Goal: Task Accomplishment & Management: Complete application form

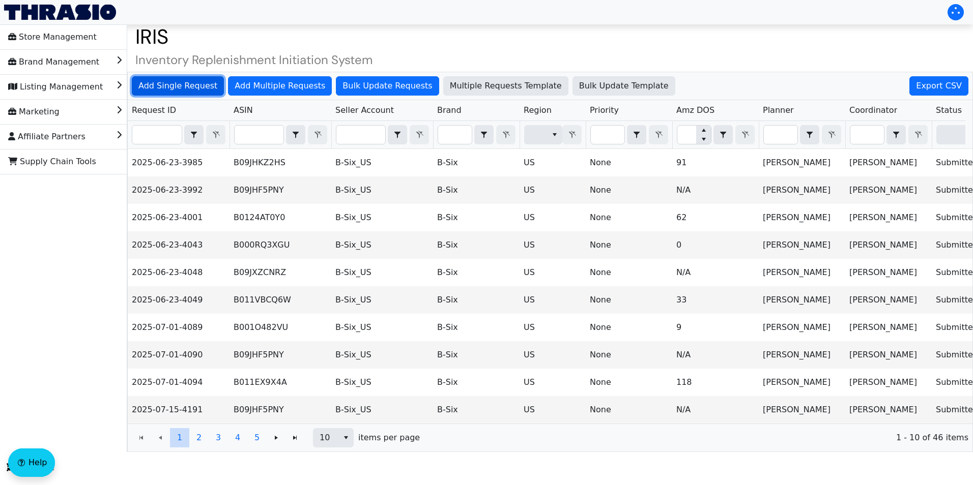
click at [181, 87] on span "Add Single Request" at bounding box center [177, 86] width 79 height 12
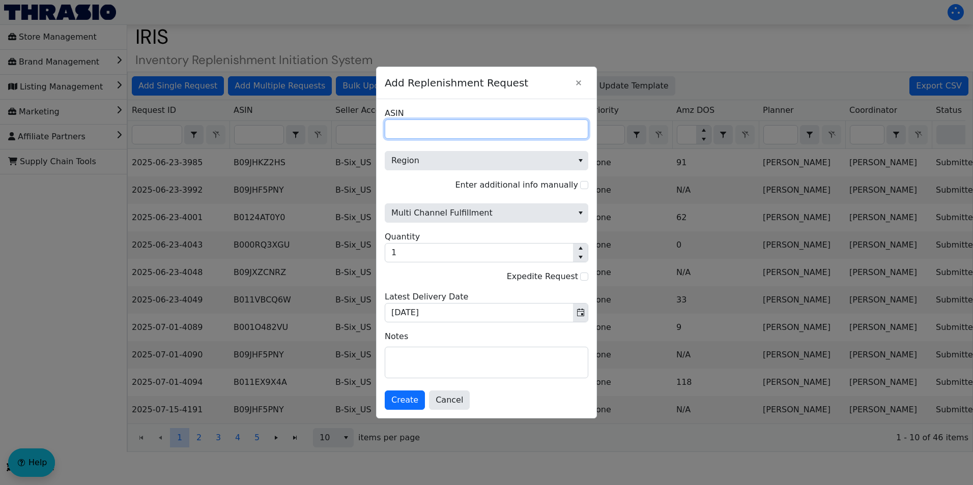
click at [465, 127] on input "ASIN" at bounding box center [486, 129] width 203 height 19
paste input "B06ZZMKV5B"
type input "B06ZZMKV5B"
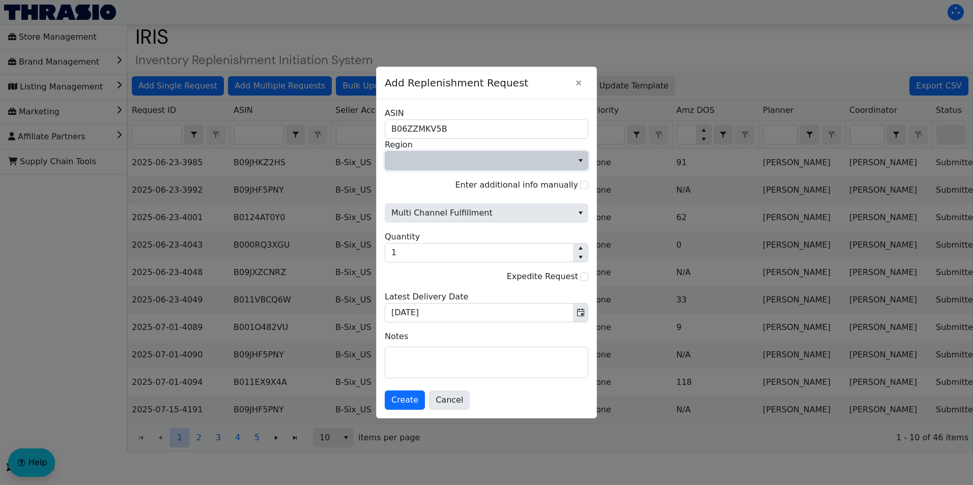
click at [492, 160] on span "Region" at bounding box center [479, 161] width 176 height 12
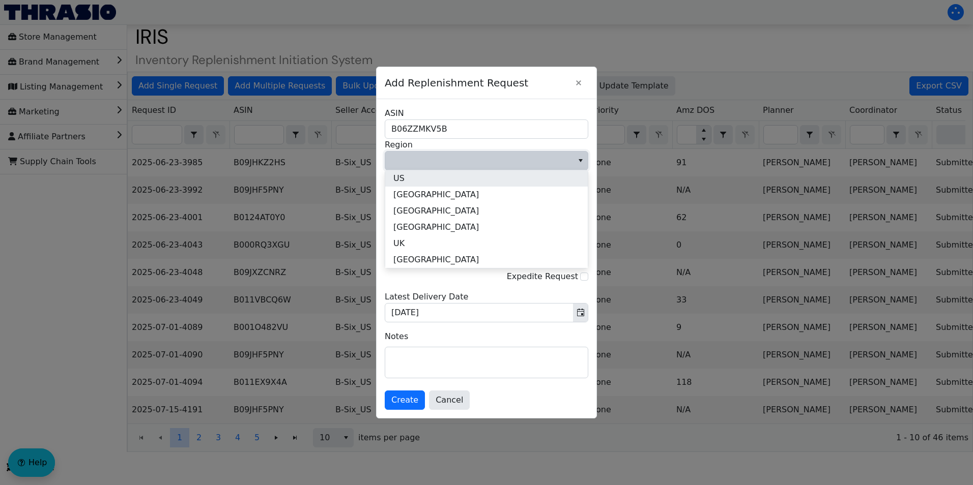
click at [405, 180] on li "US" at bounding box center [486, 178] width 202 height 16
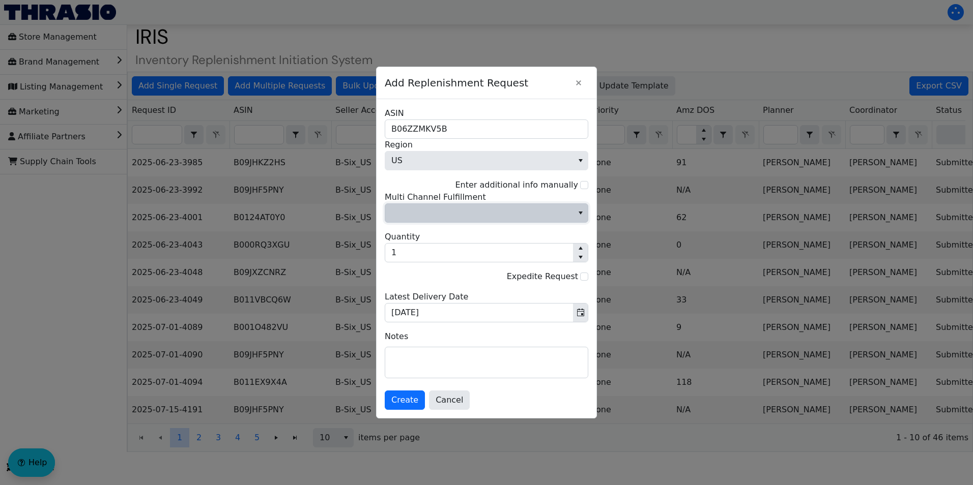
click at [436, 219] on span "Multi Channel Fulfillment" at bounding box center [479, 213] width 176 height 12
click at [404, 248] on span "No" at bounding box center [398, 248] width 11 height 12
click at [582, 186] on input "Enter additional info manually" at bounding box center [584, 185] width 8 height 8
checkbox input "true"
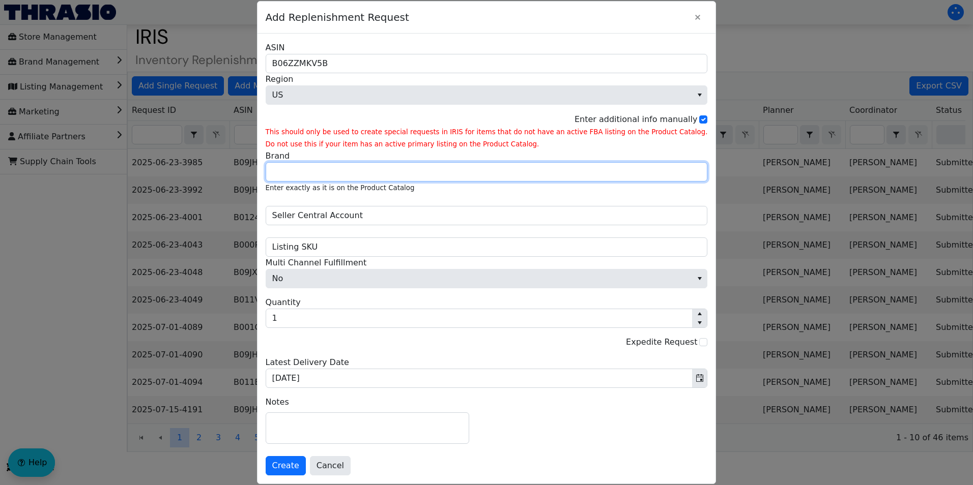
click at [399, 169] on input "Brand" at bounding box center [487, 171] width 442 height 19
type input "Better Life"
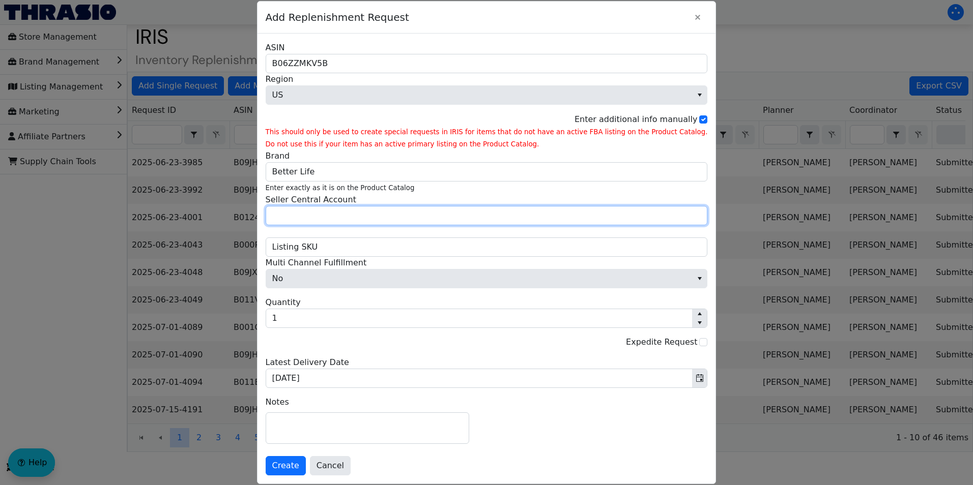
type input "Peanut Projects"
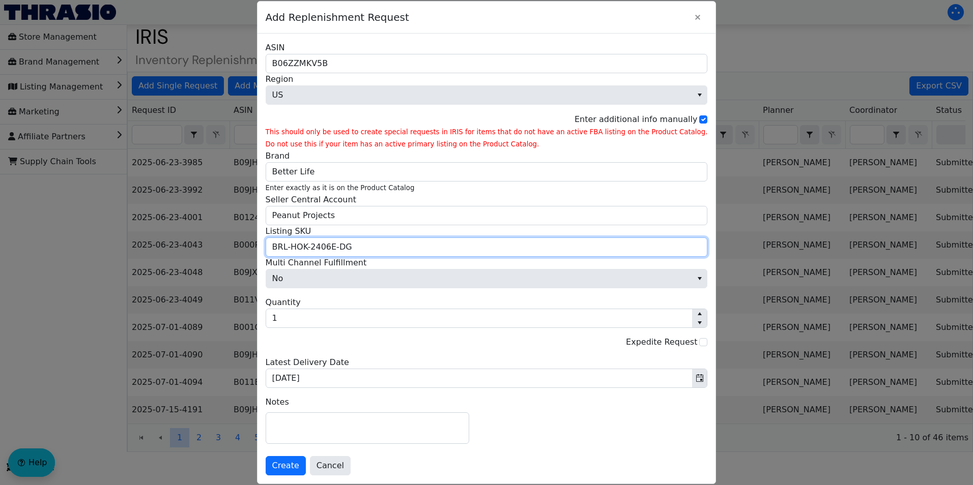
click at [386, 249] on input "BRL-HOK-2406E-DG" at bounding box center [487, 247] width 442 height 19
drag, startPoint x: 388, startPoint y: 249, endPoint x: 265, endPoint y: 240, distance: 123.4
click at [265, 240] on div "Add Replenishment Request B06ZZMKV5B ASIN US Region Enter additional info manua…" at bounding box center [486, 242] width 973 height 485
paste input "HB-24156"
type input "BRL-HHB-24156"
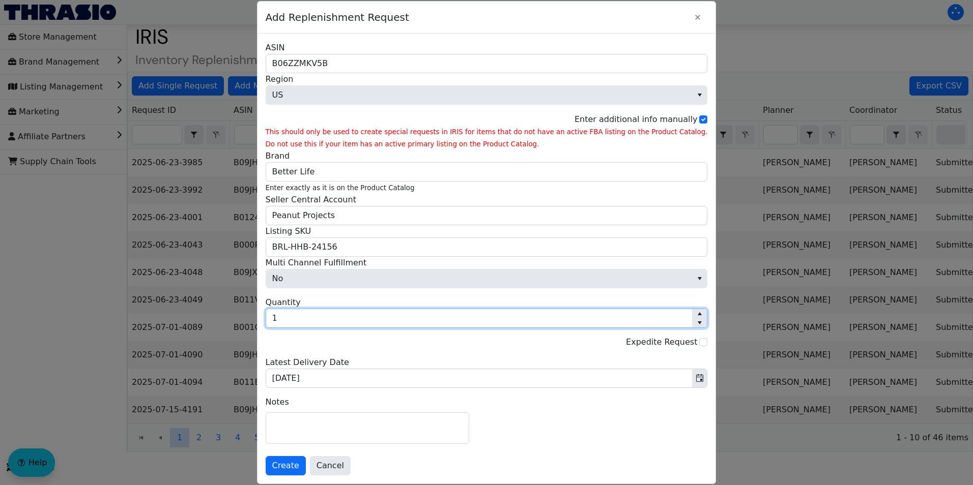
click at [316, 320] on input "1" at bounding box center [479, 318] width 426 height 18
type input "300"
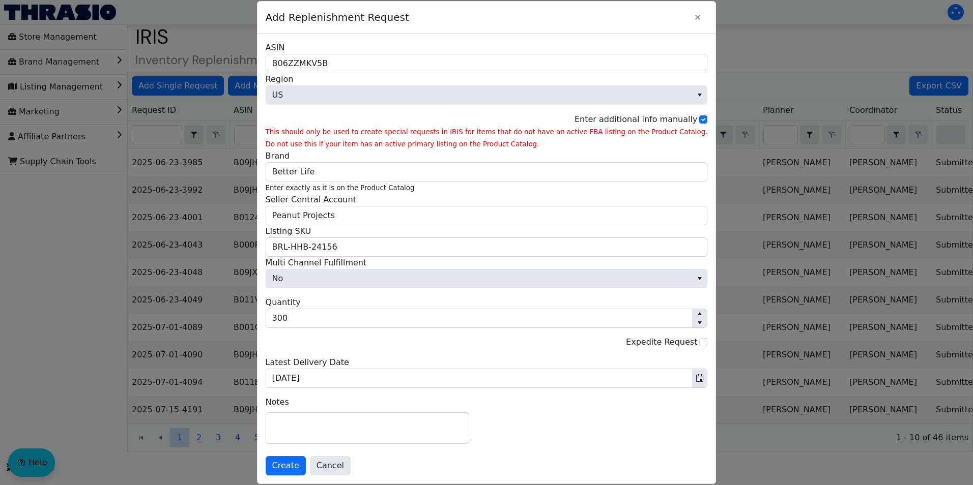
click at [383, 295] on div "No Multi Channel Fulfillment 300 Quantity Expedite Request [DATE] Latest Delive…" at bounding box center [487, 323] width 442 height 132
click at [299, 470] on span "Create" at bounding box center [285, 466] width 27 height 12
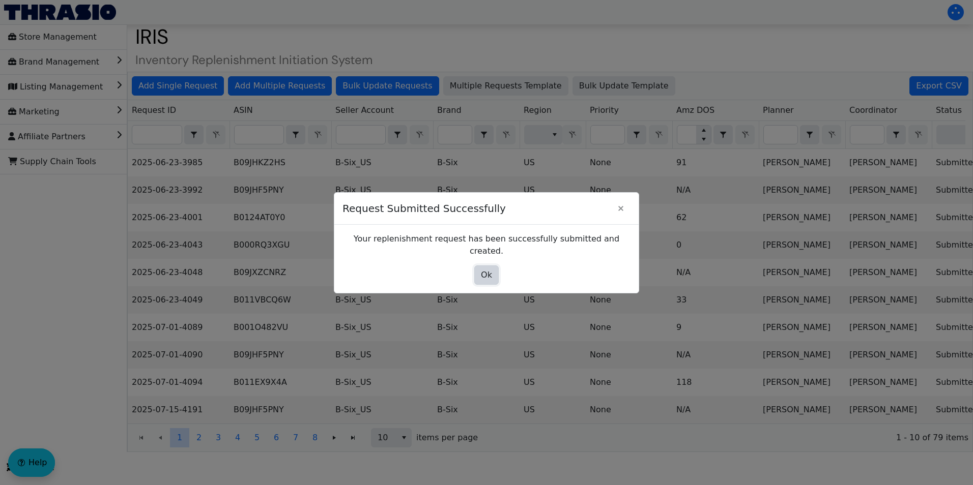
click at [481, 269] on span "Ok" at bounding box center [486, 275] width 11 height 12
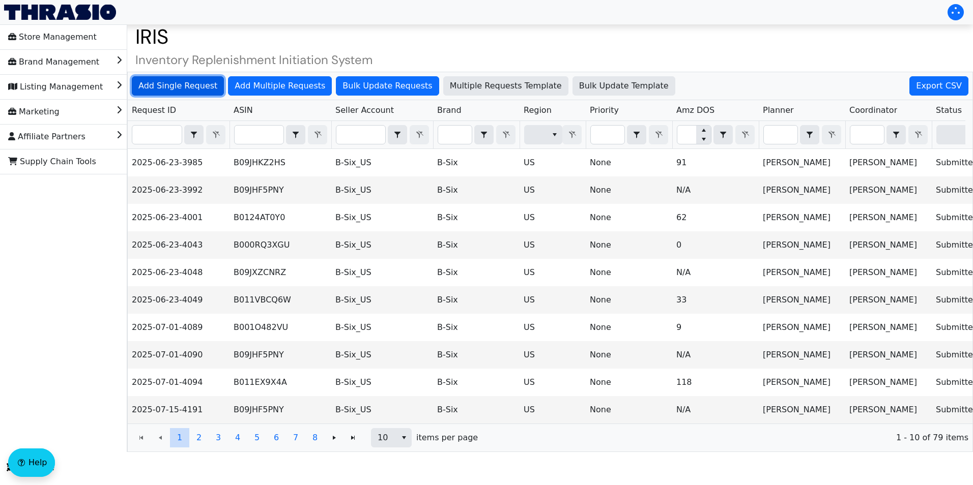
click at [196, 83] on span "Add Single Request" at bounding box center [177, 86] width 79 height 12
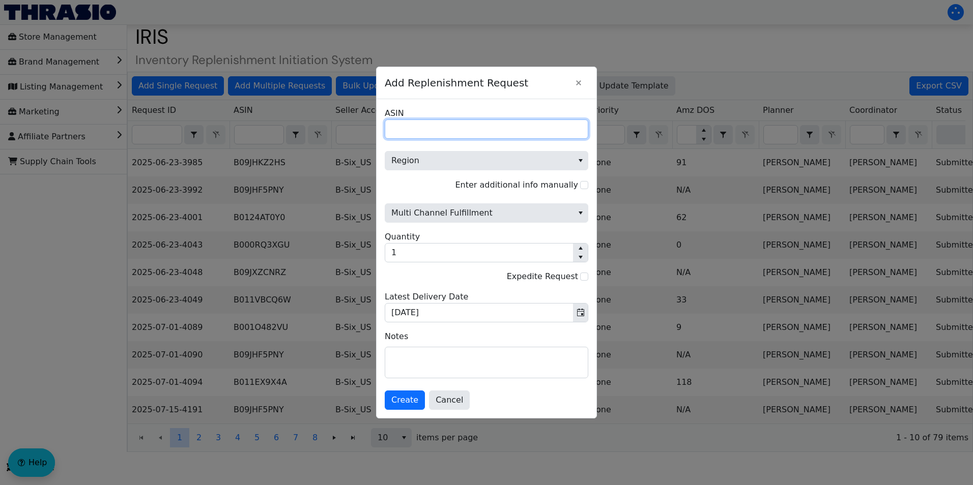
click at [457, 132] on input "ASIN" at bounding box center [486, 129] width 203 height 19
paste input "B07HZJVFK7"
type input "B07HZJVFK7"
click at [580, 185] on input "Enter additional info manually" at bounding box center [584, 185] width 8 height 8
checkbox input "true"
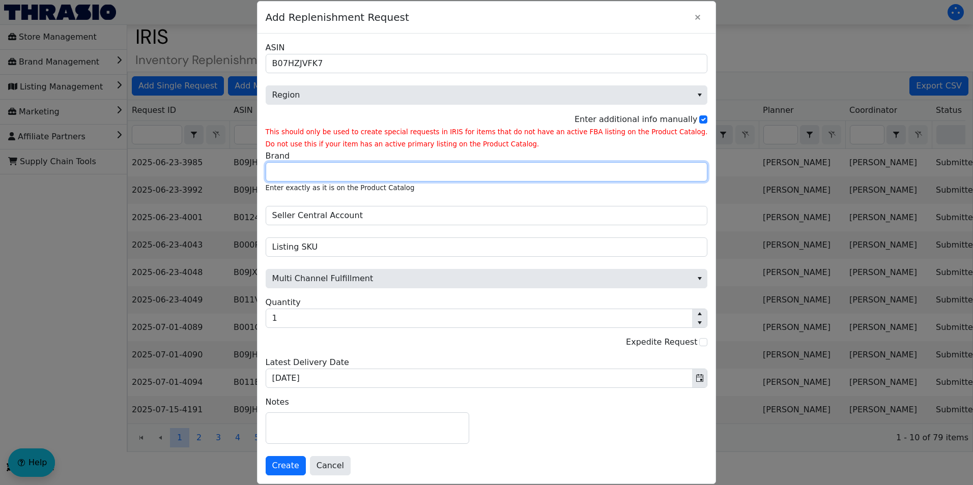
click at [479, 175] on input "Brand" at bounding box center [487, 171] width 442 height 19
type input "Better Life"
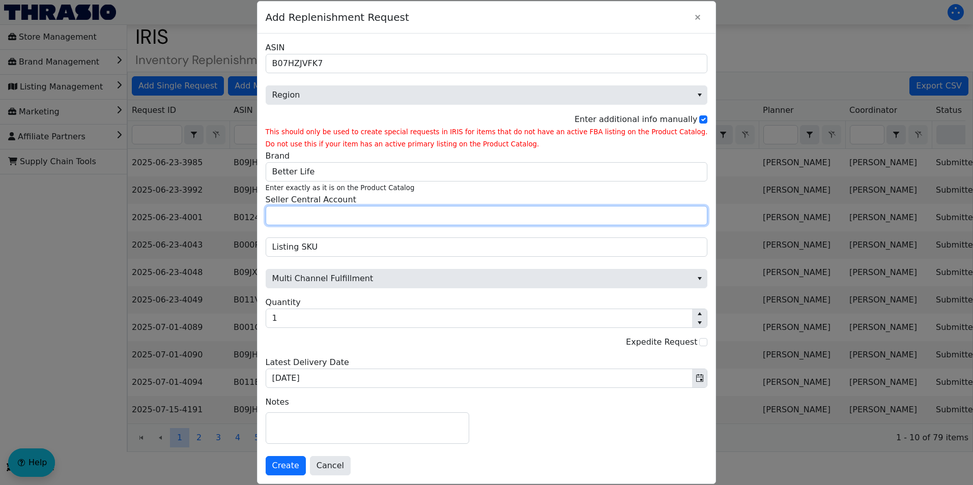
click at [367, 218] on input "Seller Central Account" at bounding box center [487, 215] width 442 height 19
type input "Peanut Projects"
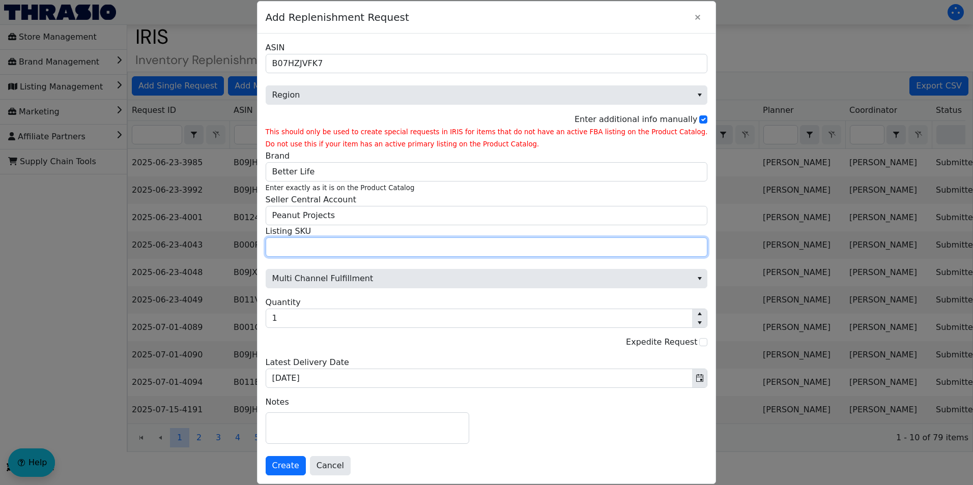
click at [342, 248] on input "Listing SKU" at bounding box center [487, 247] width 442 height 19
paste input "BRL-HHB-24211"
type input "BRL-HHB-24211"
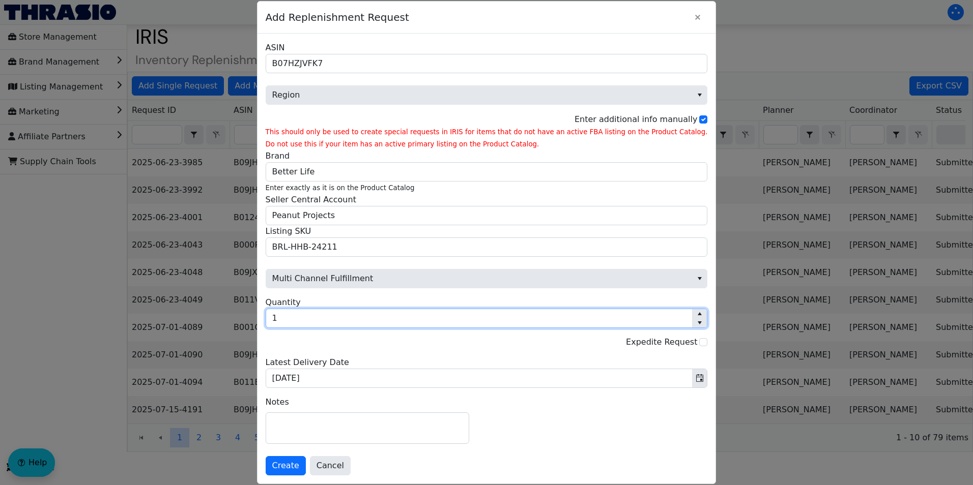
click at [317, 315] on input "1" at bounding box center [479, 318] width 426 height 18
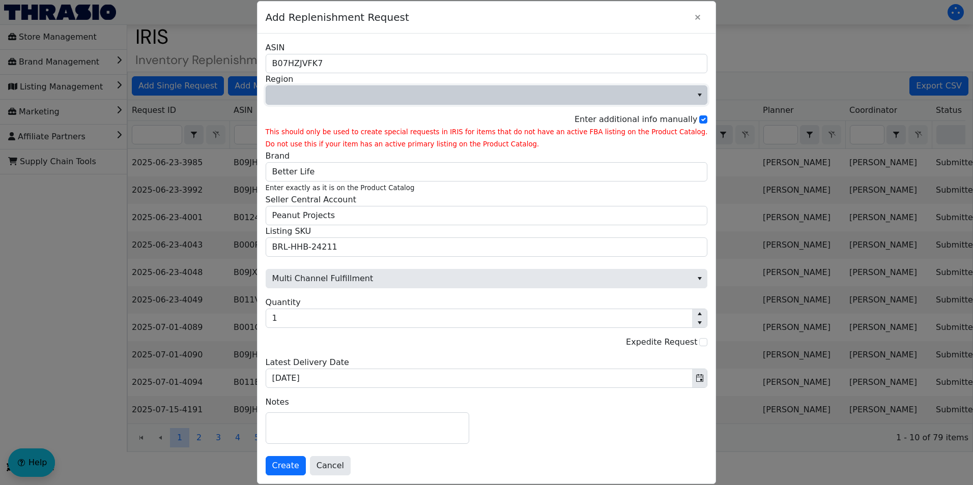
click at [479, 93] on span "Region" at bounding box center [479, 95] width 414 height 12
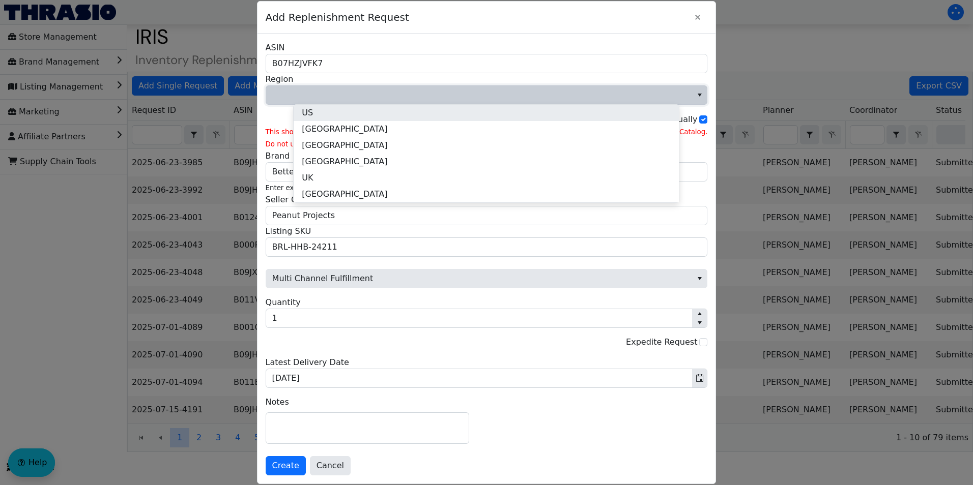
click at [361, 118] on li "US" at bounding box center [486, 113] width 385 height 16
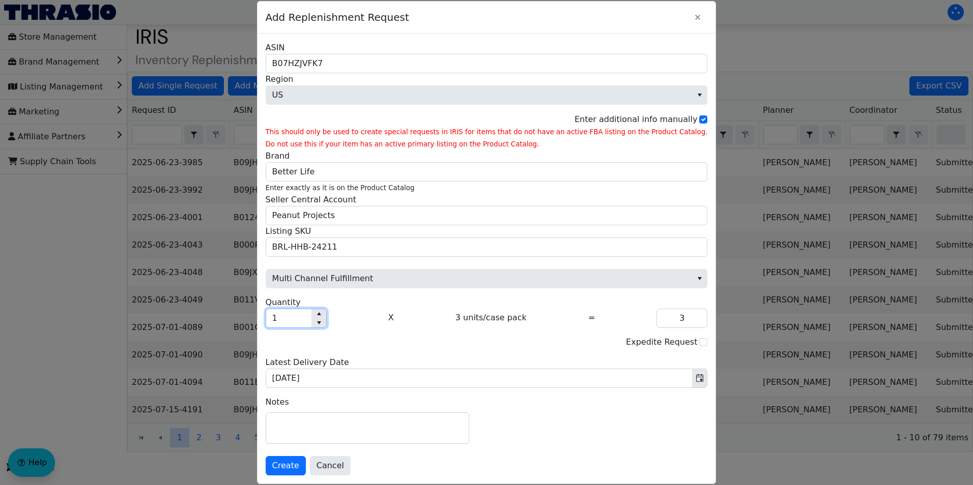
click at [311, 321] on input "1" at bounding box center [288, 318] width 45 height 18
type input "0"
click at [311, 321] on input "Quantity" at bounding box center [288, 318] width 45 height 18
type input "1"
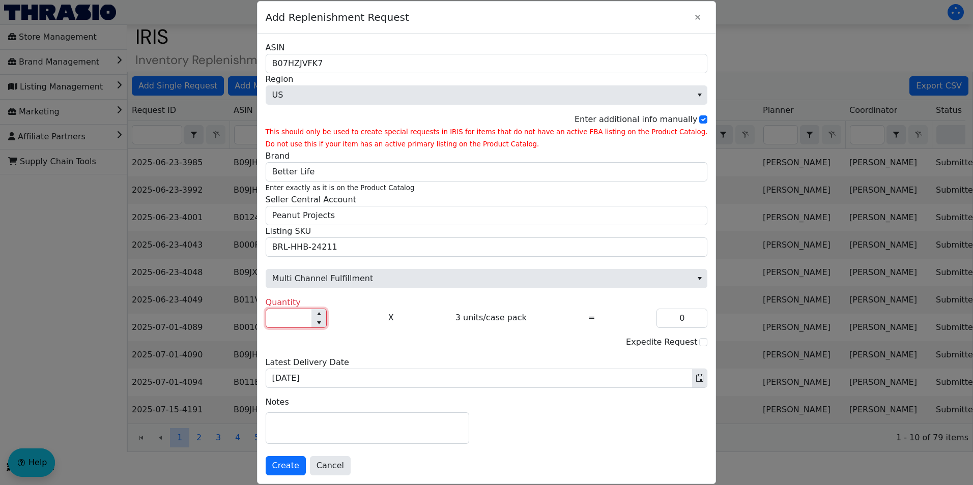
type input "3"
type input "15"
type input "45"
type input "150"
type input "450"
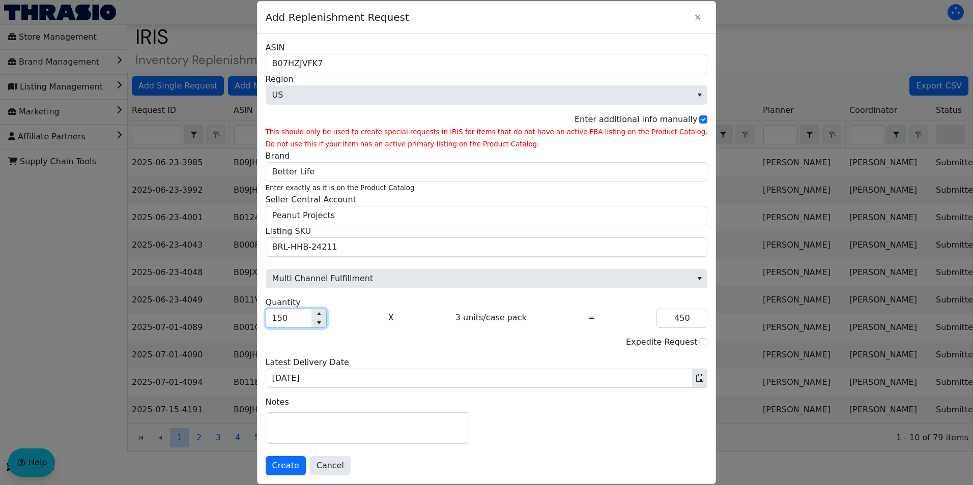
type input "1,500"
type input "4,500"
click at [403, 346] on div "Expedite Request" at bounding box center [487, 342] width 442 height 13
click at [311, 321] on input "1,500" at bounding box center [288, 318] width 45 height 18
type input "150"
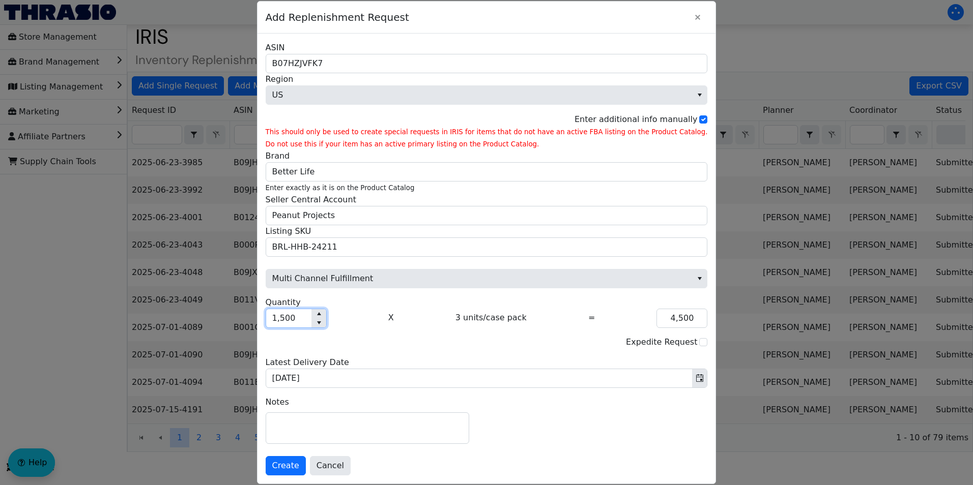
type input "450"
type input "15"
type input "45"
type input "1"
type input "3"
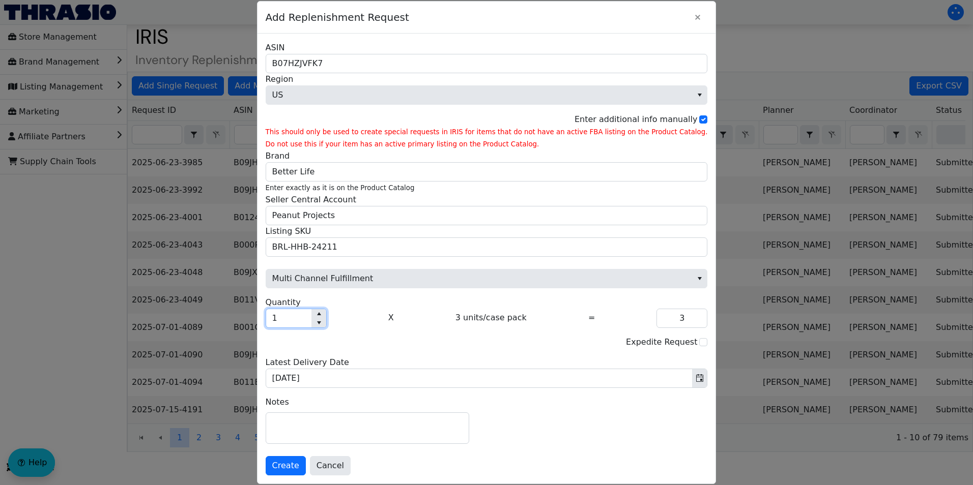
type input "18"
type input "54"
type input "180"
type input "540"
type input "1,800"
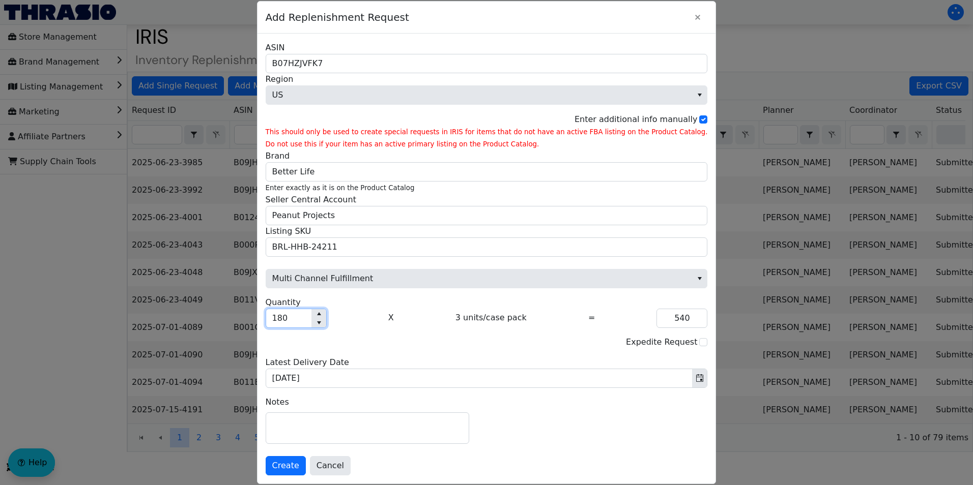
type input "5,400"
type input "1,800"
click at [299, 466] on span "Create" at bounding box center [285, 466] width 27 height 12
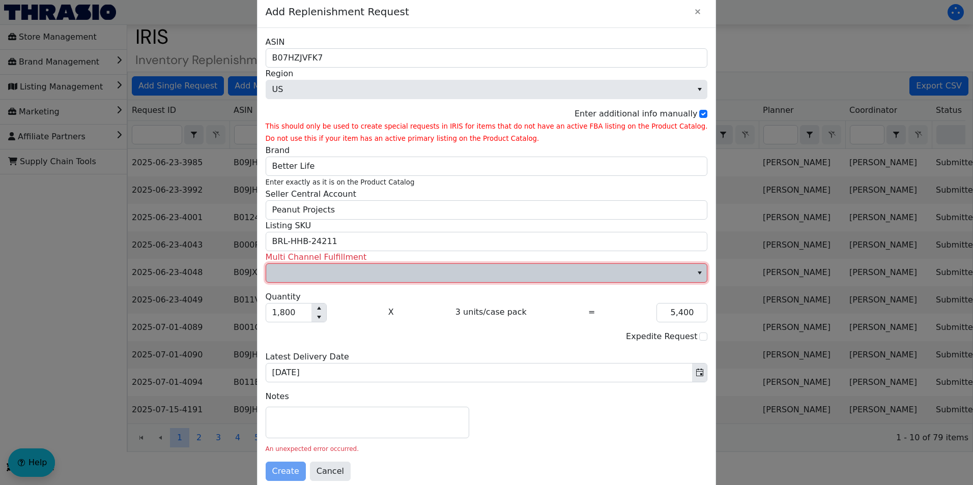
click at [424, 274] on span "Multi Channel Fulfillment" at bounding box center [479, 273] width 414 height 12
click at [341, 306] on li "No" at bounding box center [486, 308] width 385 height 16
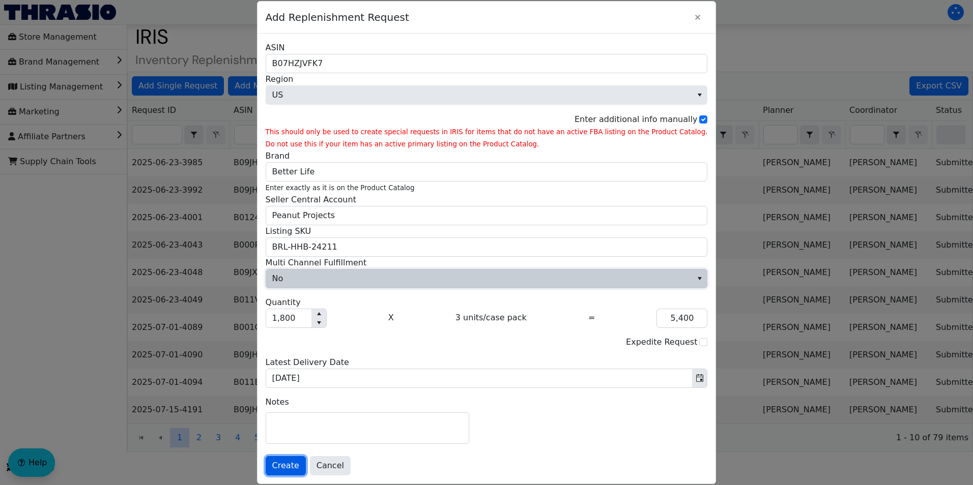
click at [299, 466] on span "Create" at bounding box center [285, 466] width 27 height 12
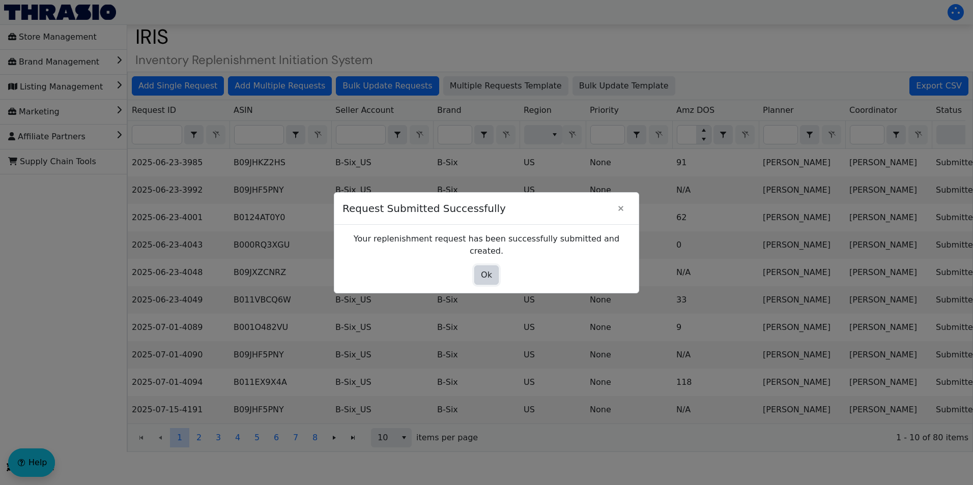
click at [484, 271] on span "Ok" at bounding box center [486, 275] width 11 height 12
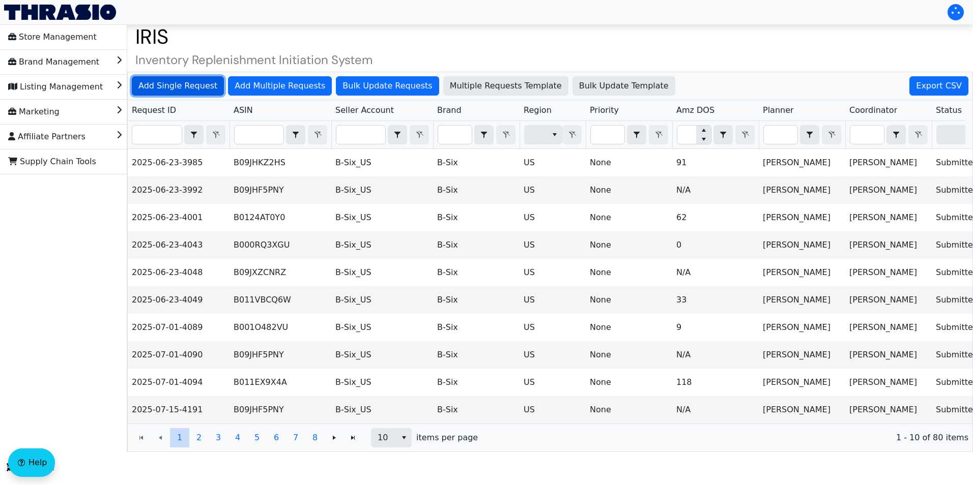
click at [179, 81] on span "Add Single Request" at bounding box center [177, 86] width 79 height 12
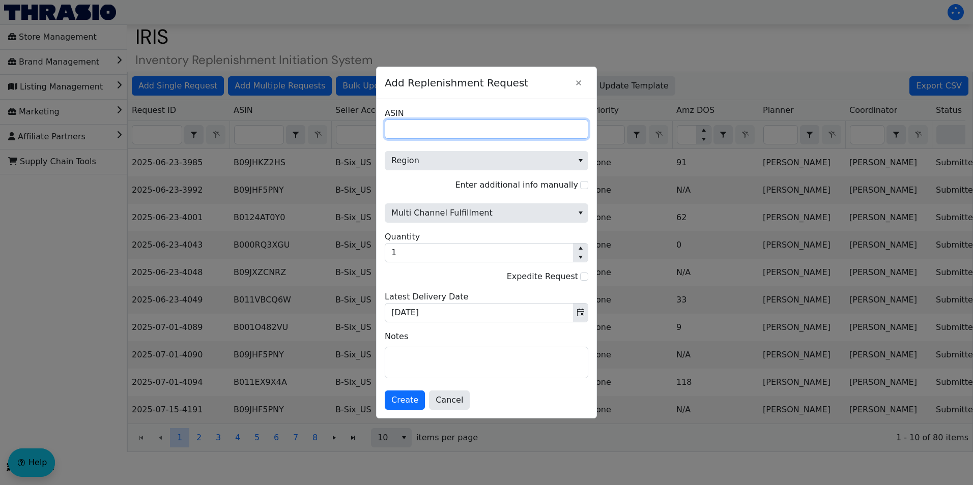
click at [418, 132] on input "ASIN" at bounding box center [486, 129] width 203 height 19
paste input "B01LZ0BEX9"
type input "B01LZ0BEX9"
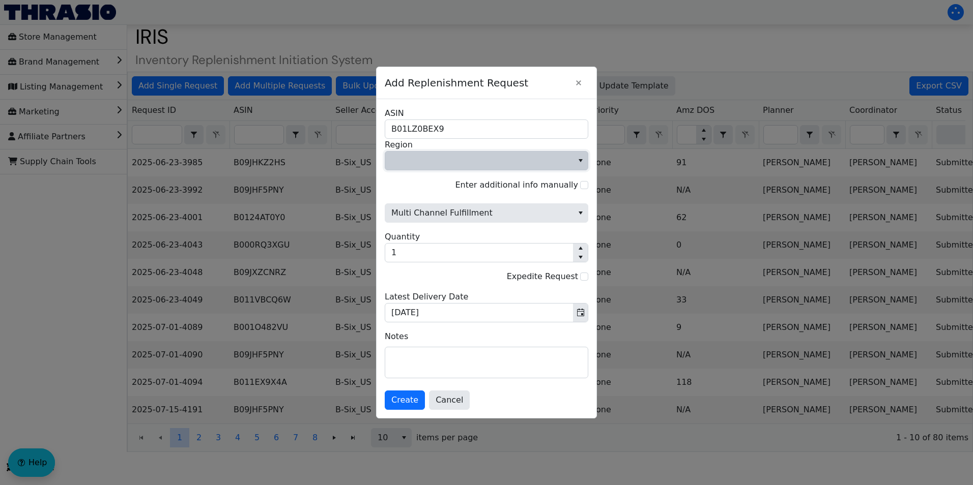
drag, startPoint x: 494, startPoint y: 160, endPoint x: 470, endPoint y: 162, distance: 25.0
click at [470, 162] on span "Region" at bounding box center [479, 161] width 176 height 12
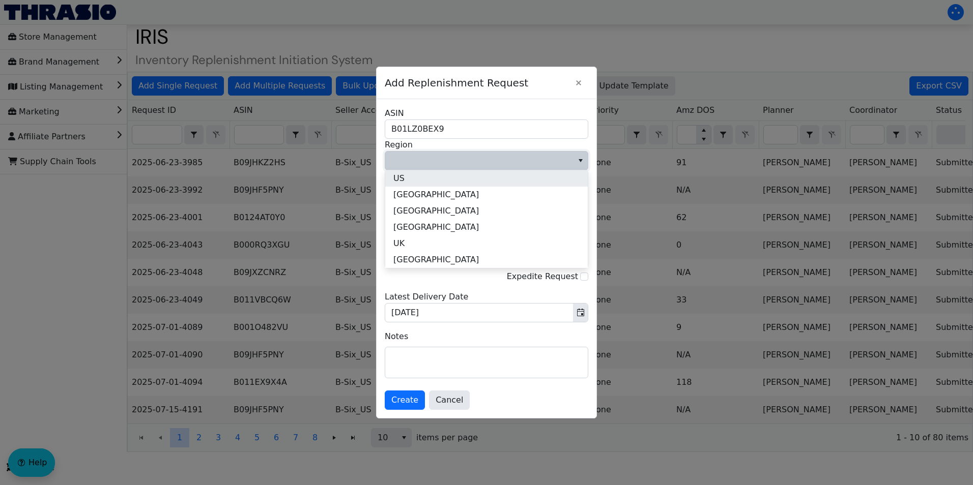
click at [452, 183] on li "US" at bounding box center [486, 178] width 202 height 16
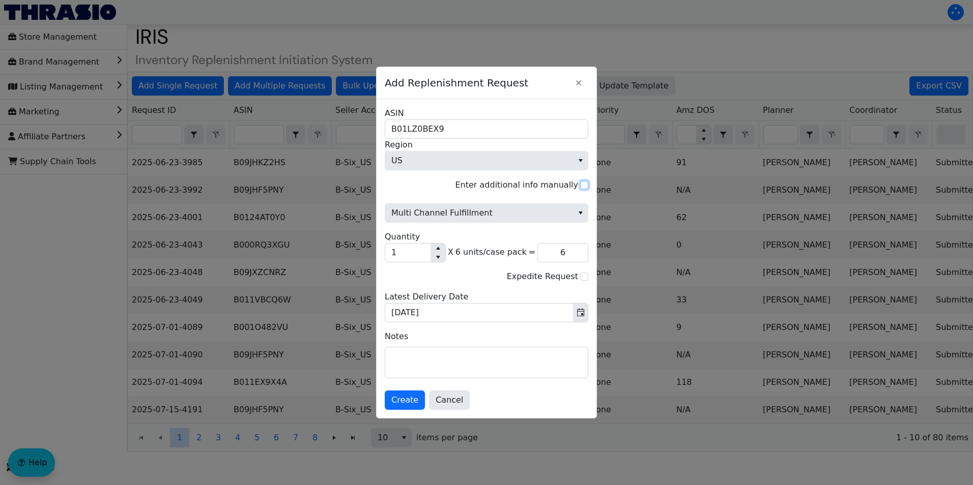
click at [581, 185] on input "Enter additional info manually" at bounding box center [584, 185] width 8 height 8
checkbox input "true"
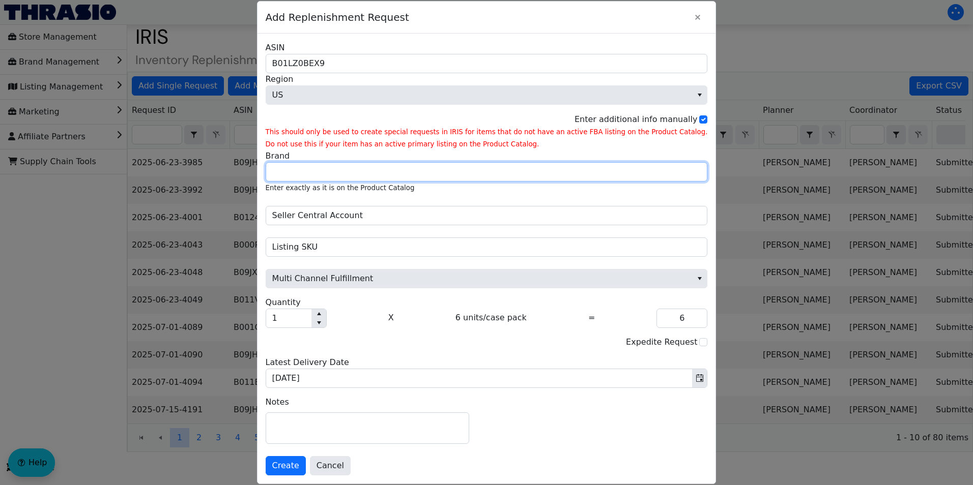
click at [401, 178] on input "Brand" at bounding box center [487, 171] width 442 height 19
type input "Better Life"
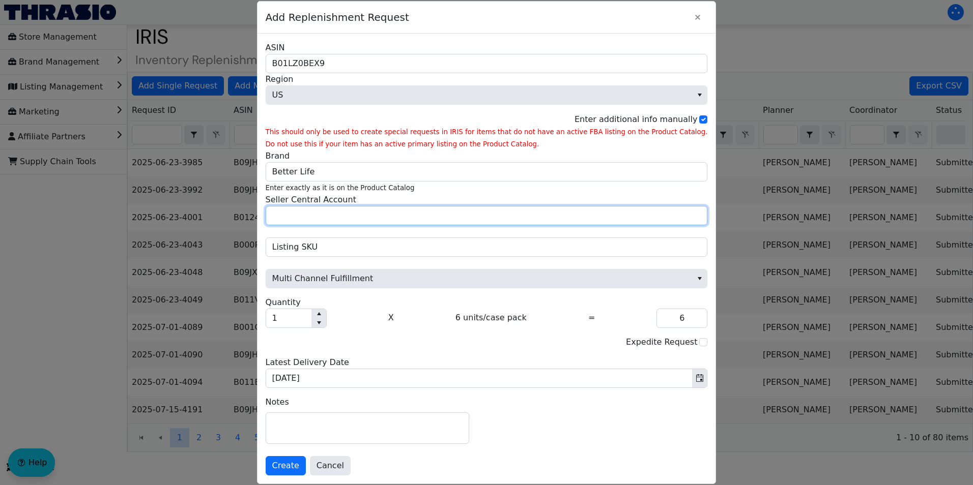
type input "Peanut Projects"
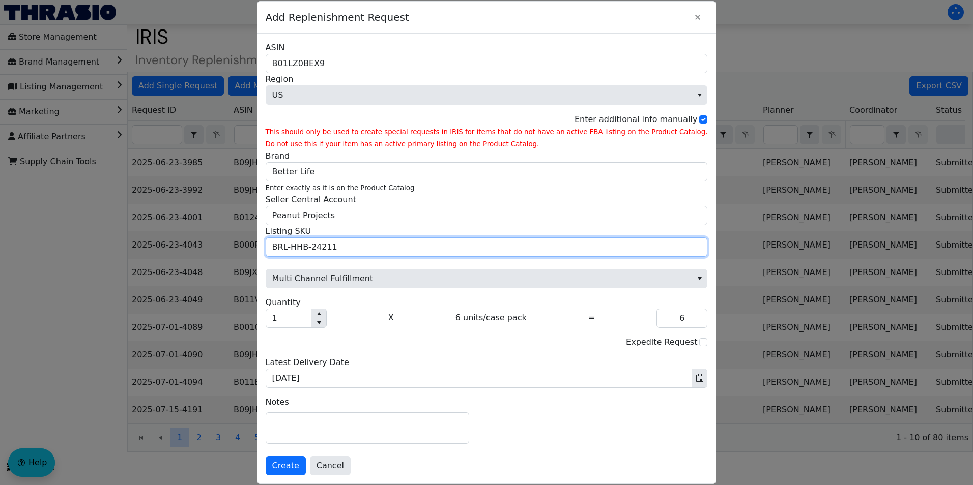
click at [371, 249] on input "BRL-HHB-24211" at bounding box center [487, 247] width 442 height 19
paste input "05"
type input "BRL-HHB-24205"
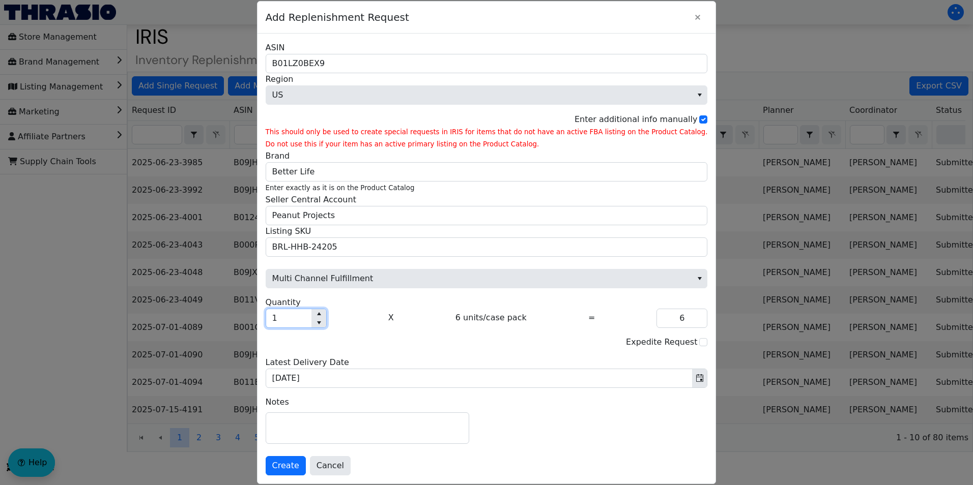
click at [311, 319] on input "1" at bounding box center [288, 318] width 45 height 18
type input "15"
type input "90"
type input "150"
type input "900"
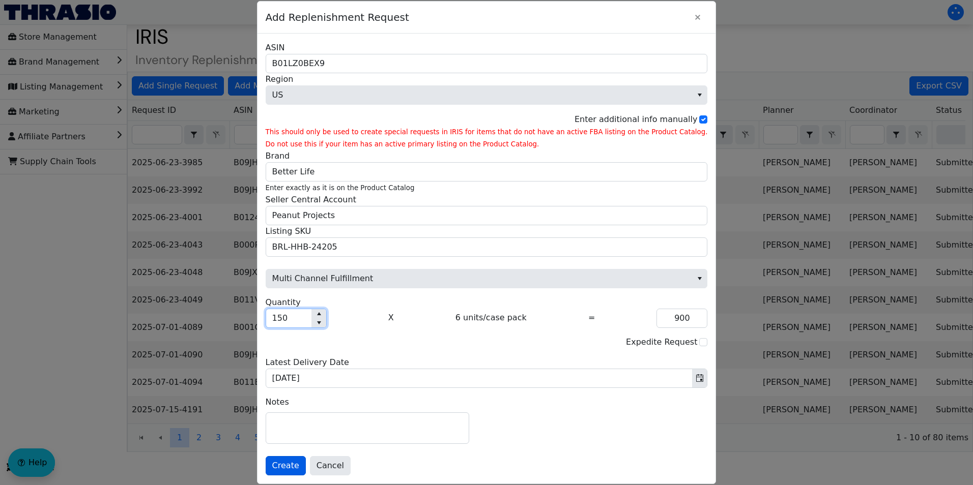
type input "150"
click at [299, 467] on span "Create" at bounding box center [285, 466] width 27 height 12
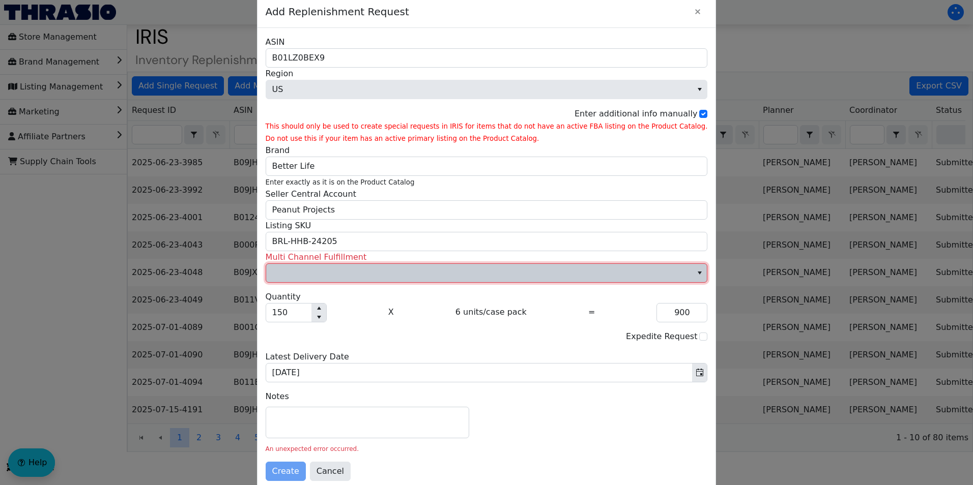
click at [385, 274] on span "Multi Channel Fulfillment" at bounding box center [479, 273] width 414 height 12
click at [334, 305] on li "No" at bounding box center [486, 308] width 385 height 16
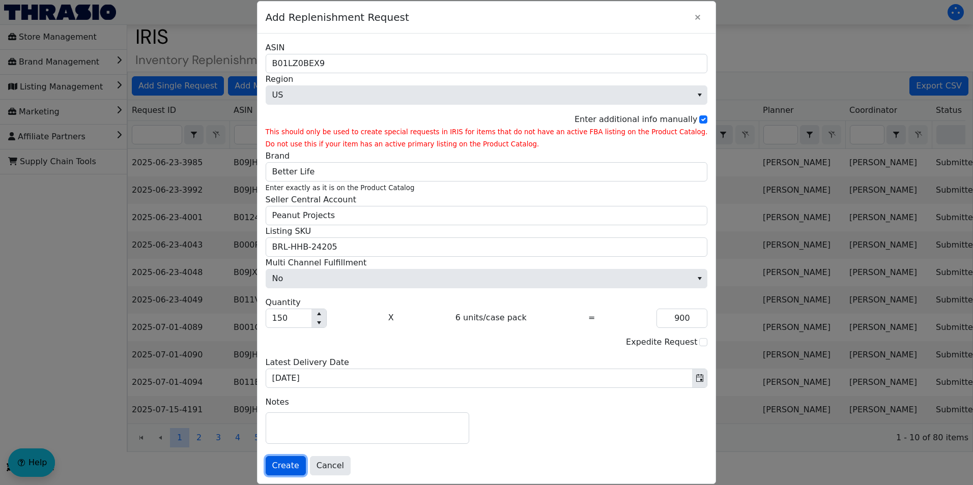
click at [299, 470] on span "Create" at bounding box center [285, 466] width 27 height 12
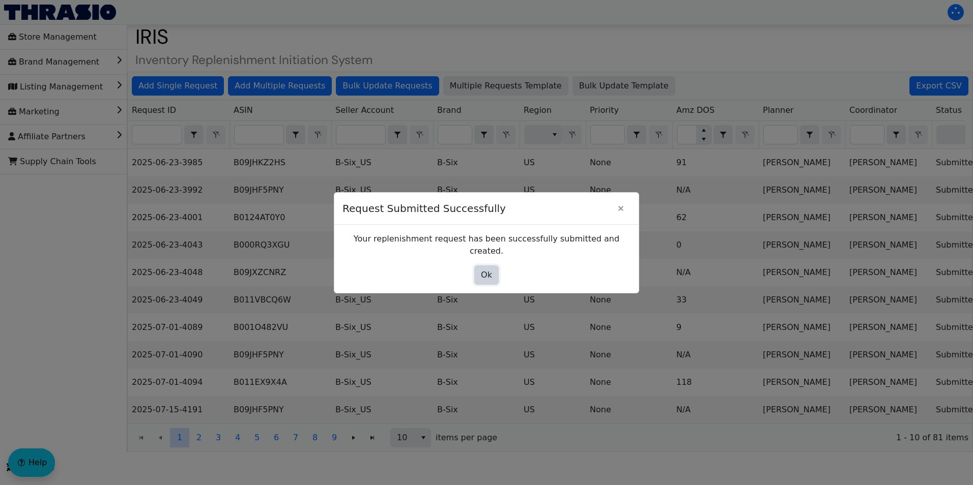
click at [483, 269] on span "Ok" at bounding box center [486, 275] width 11 height 12
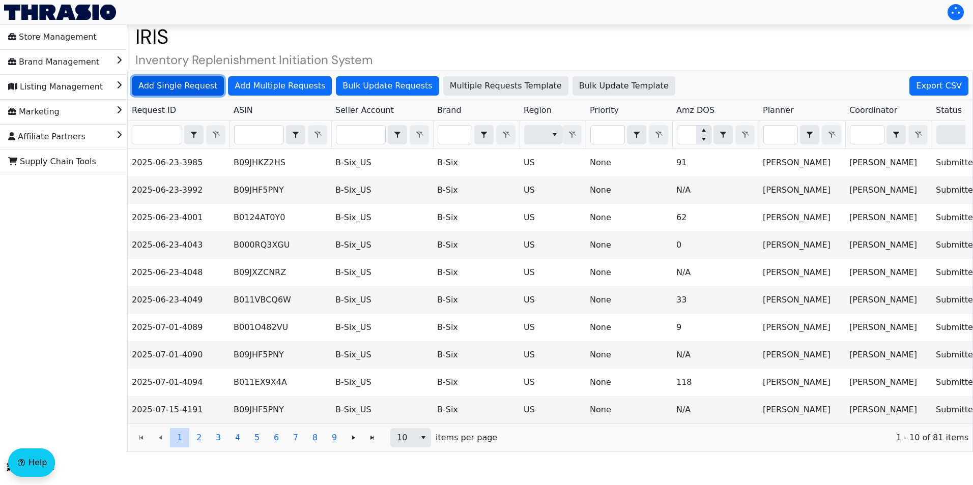
click at [178, 87] on span "Add Single Request" at bounding box center [177, 86] width 79 height 12
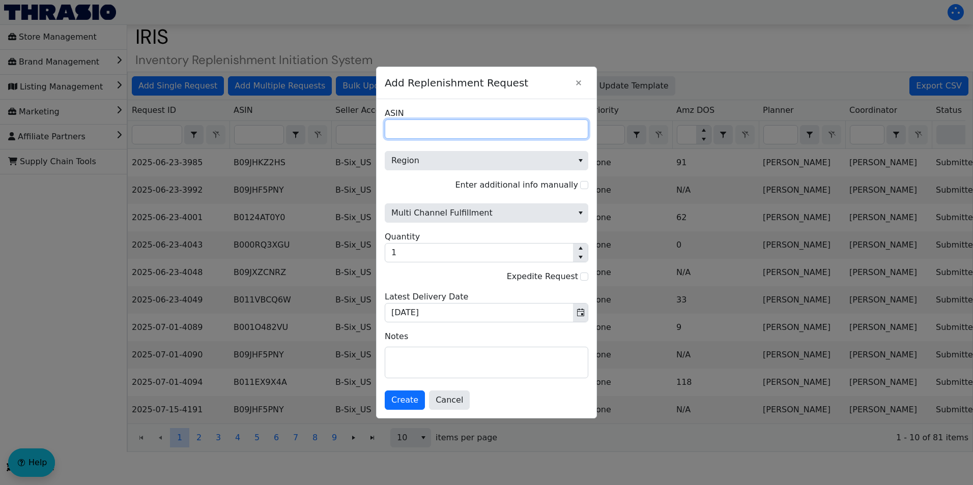
click at [426, 122] on input "ASIN" at bounding box center [486, 129] width 203 height 19
paste input "B075CVZWMJ"
drag, startPoint x: 394, startPoint y: 127, endPoint x: 392, endPoint y: 137, distance: 9.9
click at [392, 137] on input "B075CVZWMJ" at bounding box center [486, 129] width 203 height 19
type input "B075CVZWMJ"
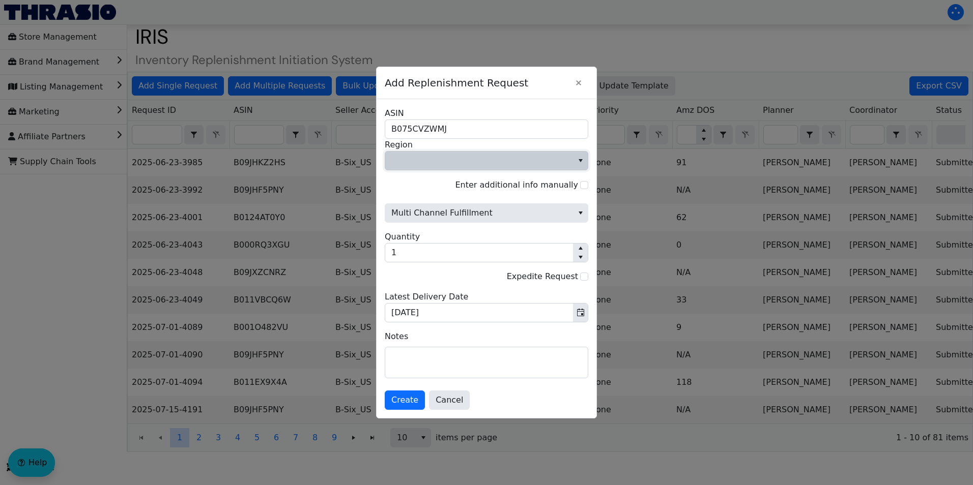
click at [442, 156] on span "Region" at bounding box center [479, 161] width 176 height 12
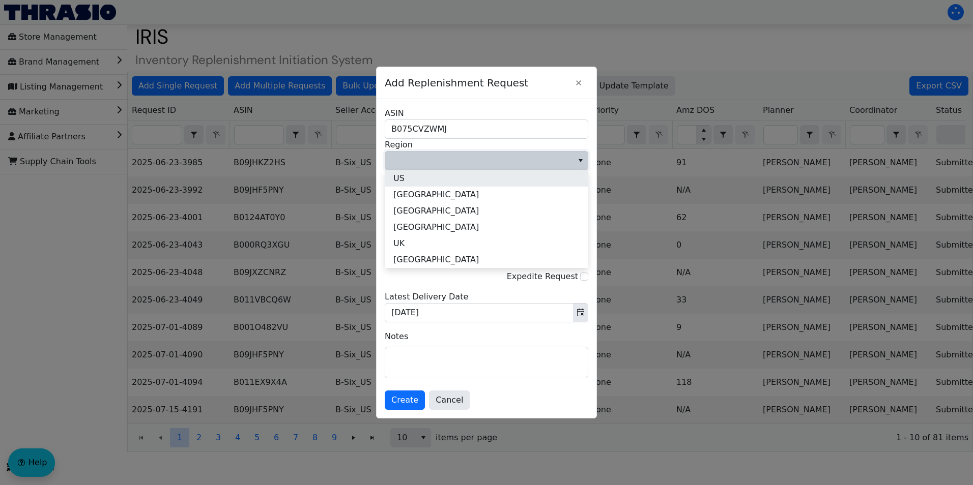
click at [412, 180] on li "US" at bounding box center [486, 178] width 202 height 16
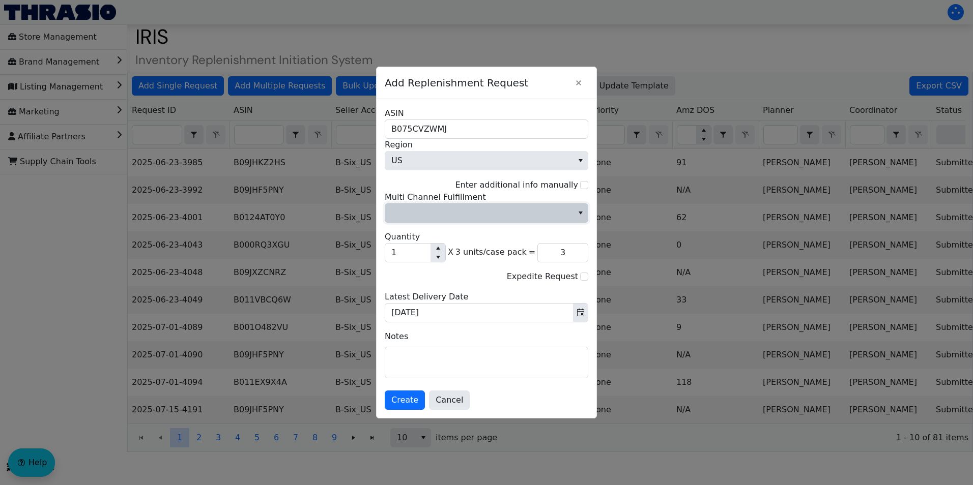
click at [491, 218] on span "Multi Channel Fulfillment" at bounding box center [479, 213] width 176 height 12
click at [424, 245] on li "No" at bounding box center [486, 248] width 202 height 16
click at [582, 186] on input "Enter additional info manually" at bounding box center [584, 185] width 8 height 8
checkbox input "true"
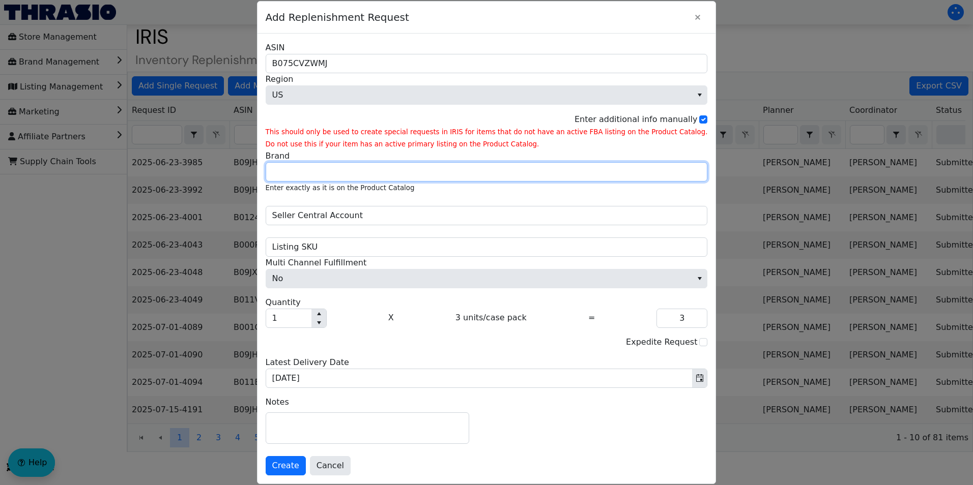
click at [339, 174] on input "Brand" at bounding box center [487, 171] width 442 height 19
type input "Better Life"
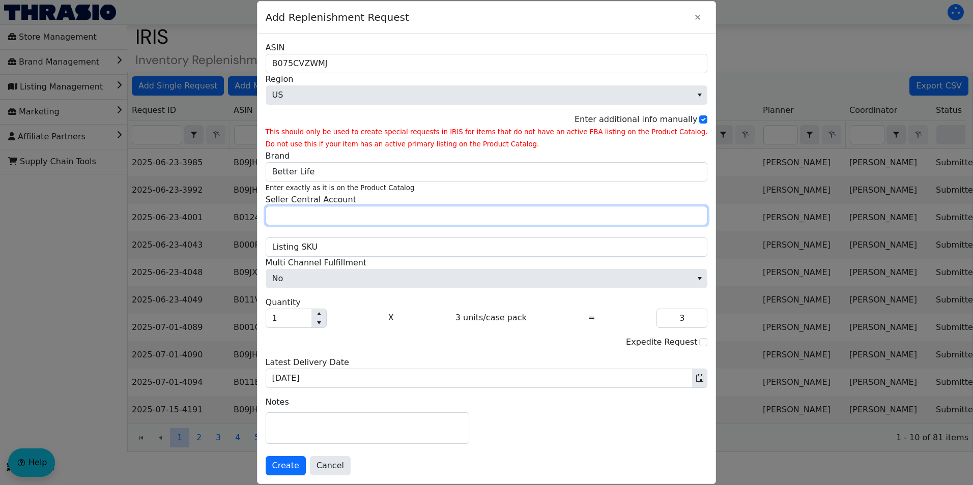
type input "Peanut Projects"
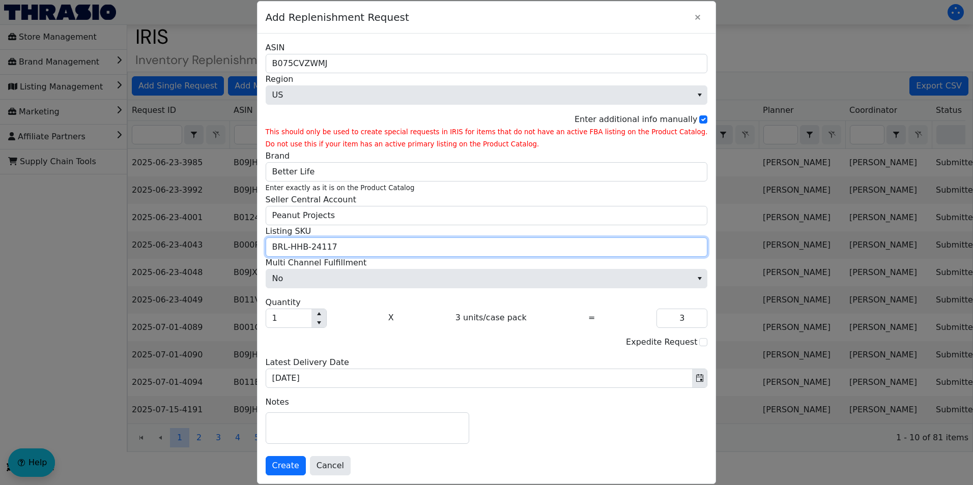
click at [355, 251] on input "BRL-HHB-24117" at bounding box center [487, 247] width 442 height 19
paste input "09F"
type input "BRL-HHB-2409F"
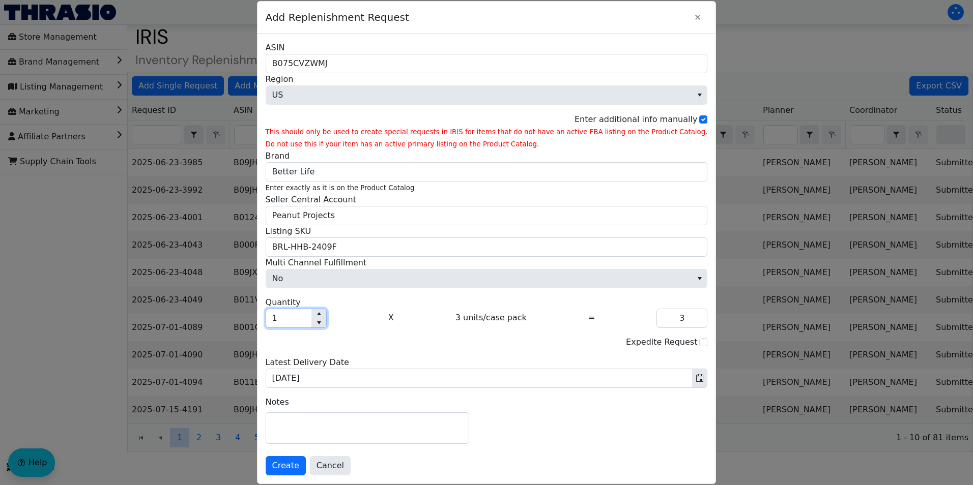
click at [310, 318] on input "1" at bounding box center [288, 318] width 45 height 18
type input "0"
type input "5"
type input "15"
type input "50"
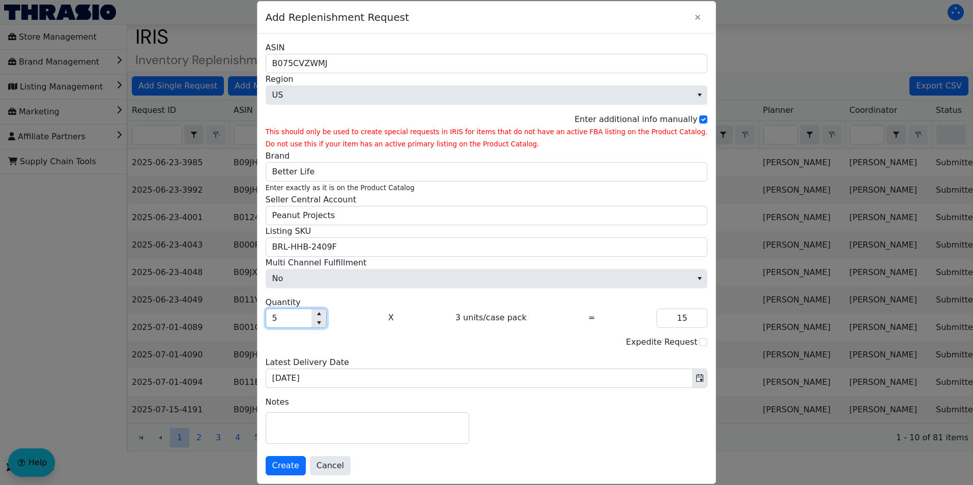
type input "150"
type input "500"
type input "1,500"
type input "500"
click at [299, 462] on span "Create" at bounding box center [285, 466] width 27 height 12
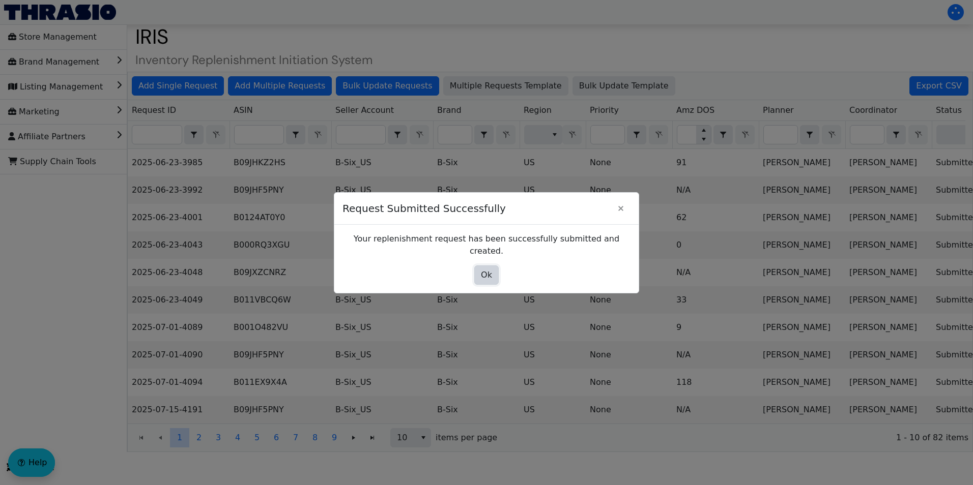
click at [482, 269] on span "Ok" at bounding box center [486, 275] width 11 height 12
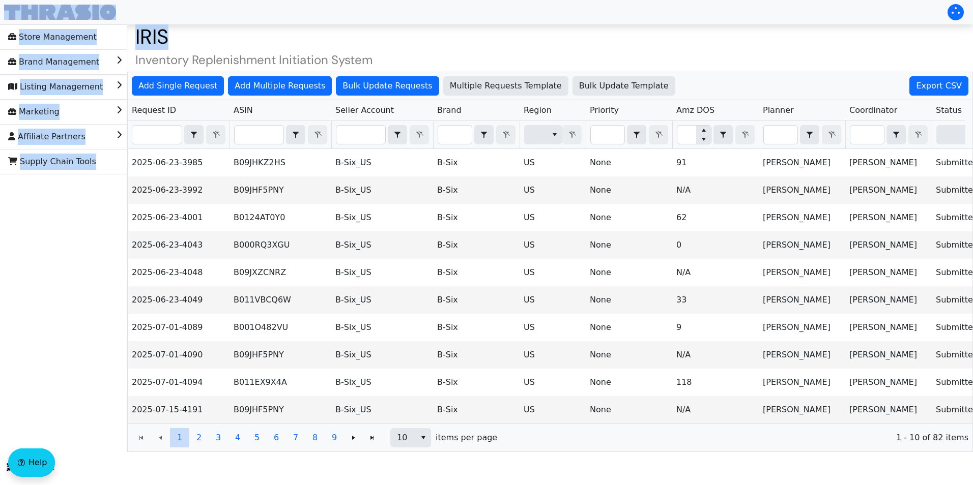
drag, startPoint x: 571, startPoint y: 36, endPoint x: 381, endPoint y: -5, distance: 194.5
click at [381, 0] on html "Store Management Brand Management Listing Management Marketing Affiliate Partne…" at bounding box center [486, 226] width 973 height 452
click at [187, 83] on span "Add Single Request" at bounding box center [177, 86] width 79 height 12
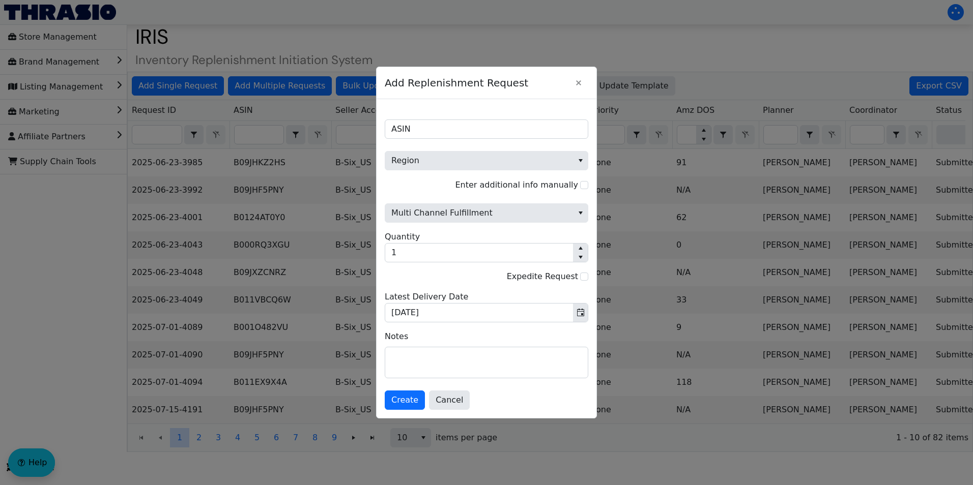
click at [426, 139] on span "Region" at bounding box center [486, 155] width 203 height 32
click at [416, 129] on input "ASIN" at bounding box center [486, 129] width 203 height 19
paste input "B0040MIBBY"
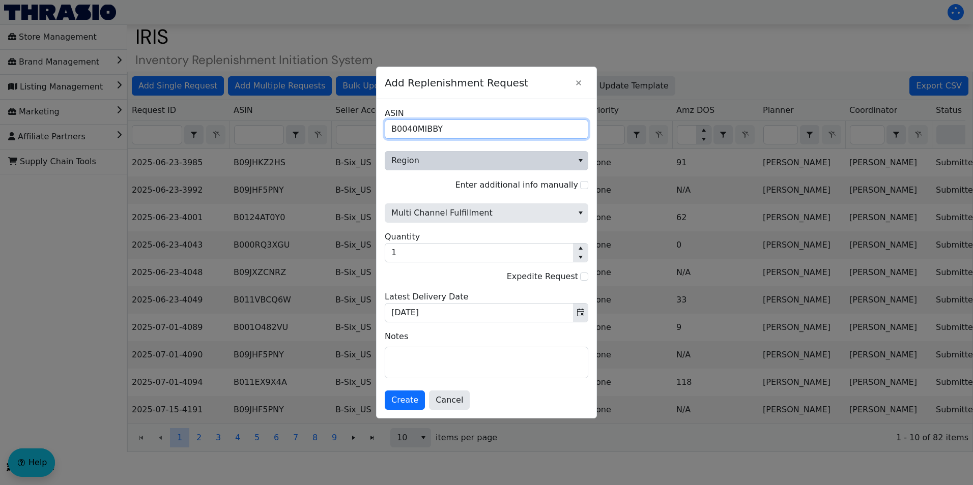
type input "B0040MIBBY"
click at [526, 156] on span "Region" at bounding box center [479, 161] width 176 height 12
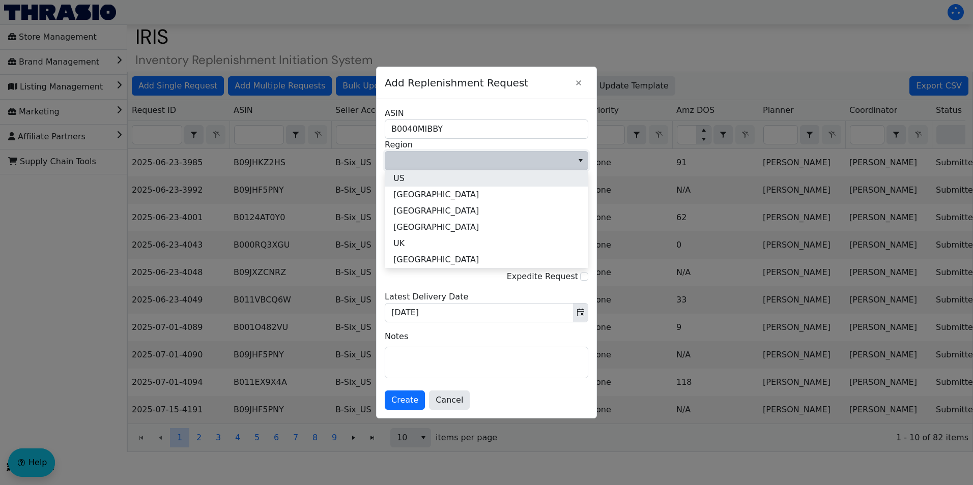
click at [434, 180] on li "US" at bounding box center [486, 178] width 202 height 16
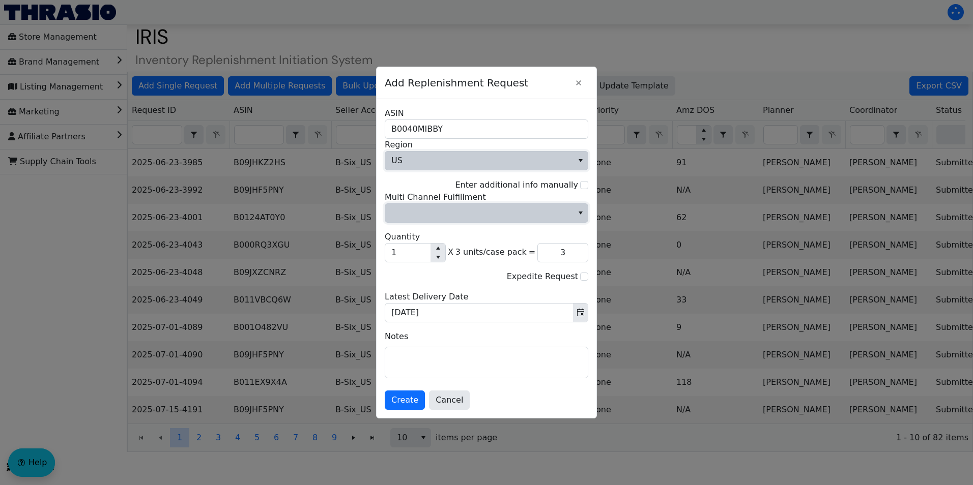
click at [524, 216] on span "Multi Channel Fulfillment" at bounding box center [479, 213] width 176 height 12
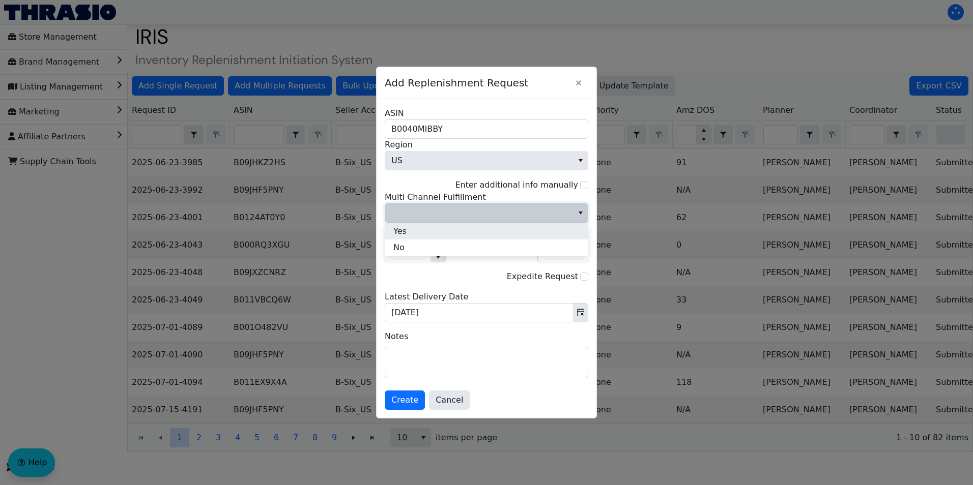
click at [423, 225] on li "Yes" at bounding box center [486, 231] width 202 height 16
type input "3"
click at [580, 186] on input "Enter additional info manually" at bounding box center [584, 185] width 8 height 8
checkbox input "true"
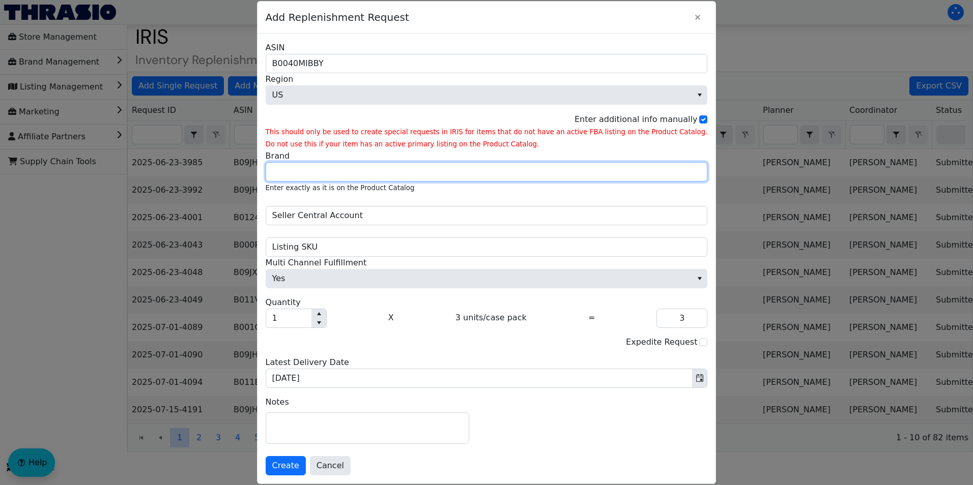
click at [402, 171] on input "Brand" at bounding box center [487, 171] width 442 height 19
type input "Better Life"
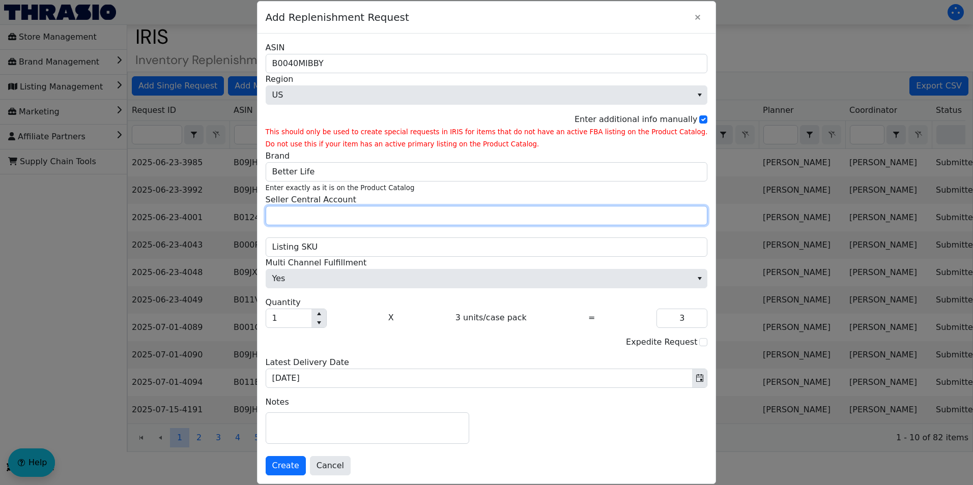
click at [358, 213] on input "Seller Central Account" at bounding box center [487, 215] width 442 height 19
type input "Peanut Projects"
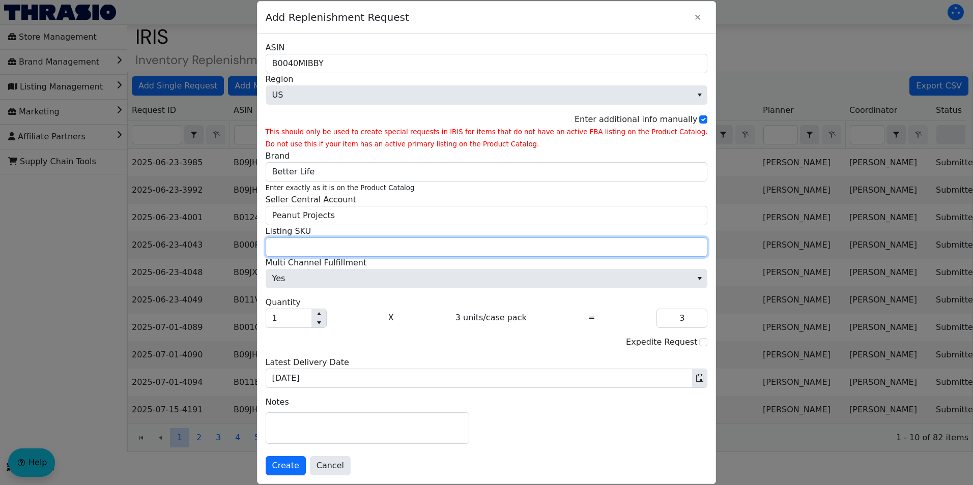
click at [409, 245] on input "Listing SKU" at bounding box center [487, 247] width 442 height 19
paste input "BRL-HHB-2409C"
type input "BRL-HHB-2409C"
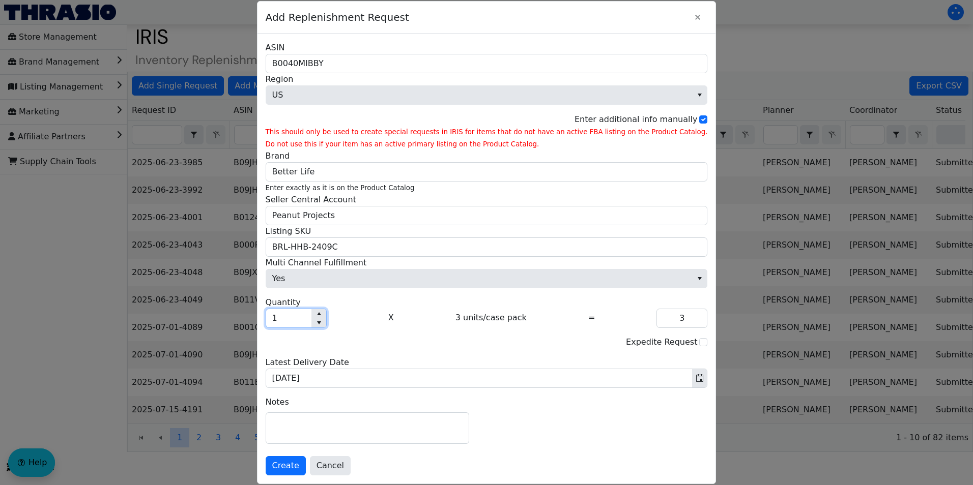
click at [311, 314] on input "1" at bounding box center [288, 318] width 45 height 18
type input "0"
type input "6"
type input "18"
type input "60"
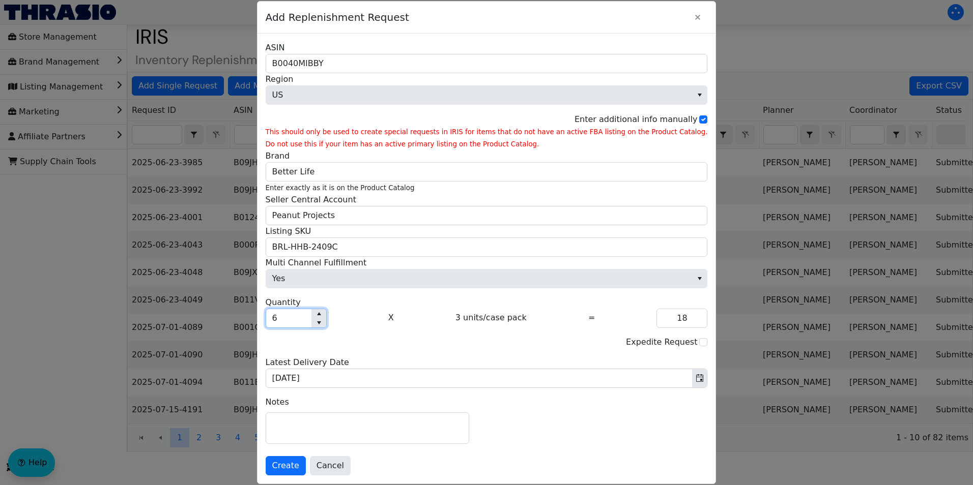
type input "180"
type input "600"
type input "1,800"
drag, startPoint x: 313, startPoint y: 325, endPoint x: 282, endPoint y: 322, distance: 31.6
click at [282, 322] on div "Add Replenishment Request B0040MIBBY ASIN US Region Enter additional info manua…" at bounding box center [486, 242] width 973 height 485
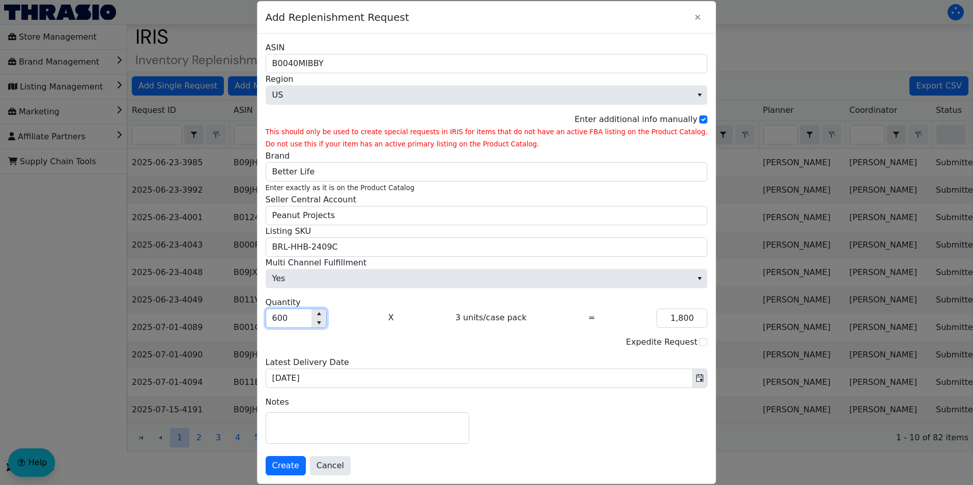
type input "1"
type input "3"
type input "10"
type input "30"
type input "100"
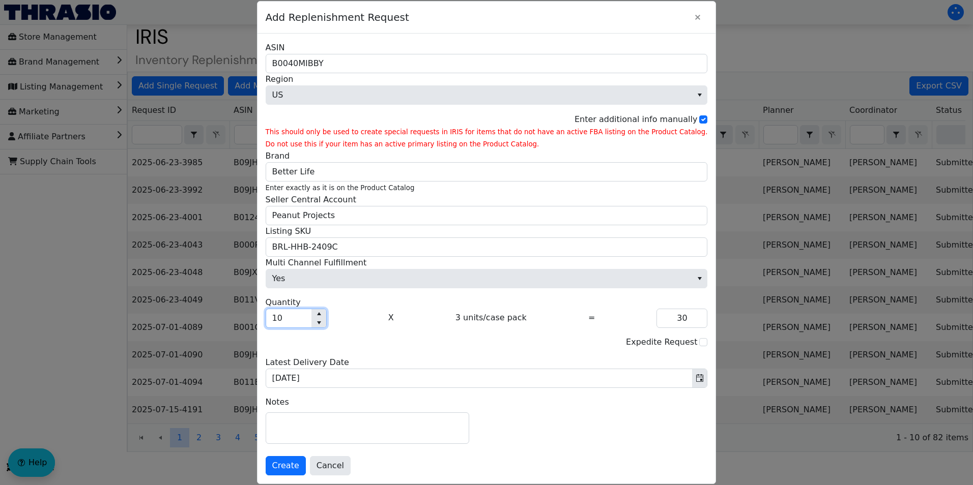
type input "300"
type input "1,000"
type input "3,000"
type input "100"
type input "300"
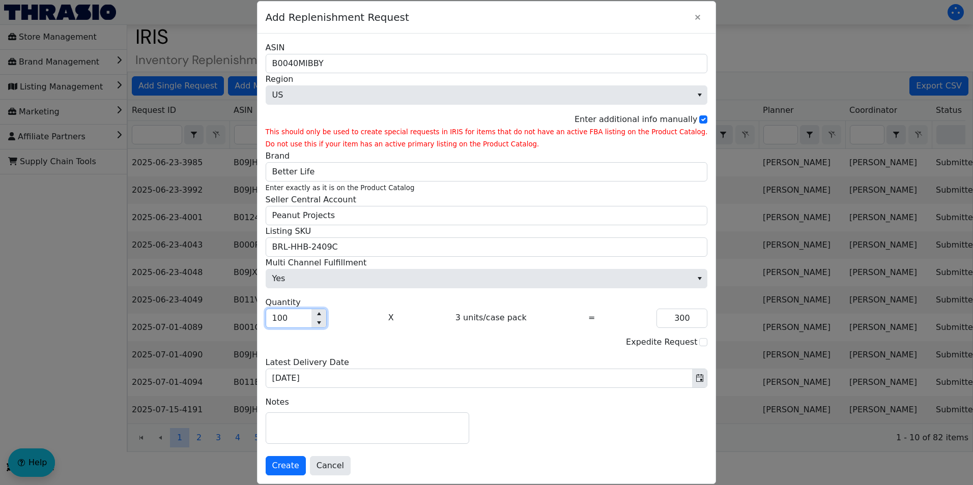
type input "10"
type input "30"
type input "1"
type input "3"
type input "0"
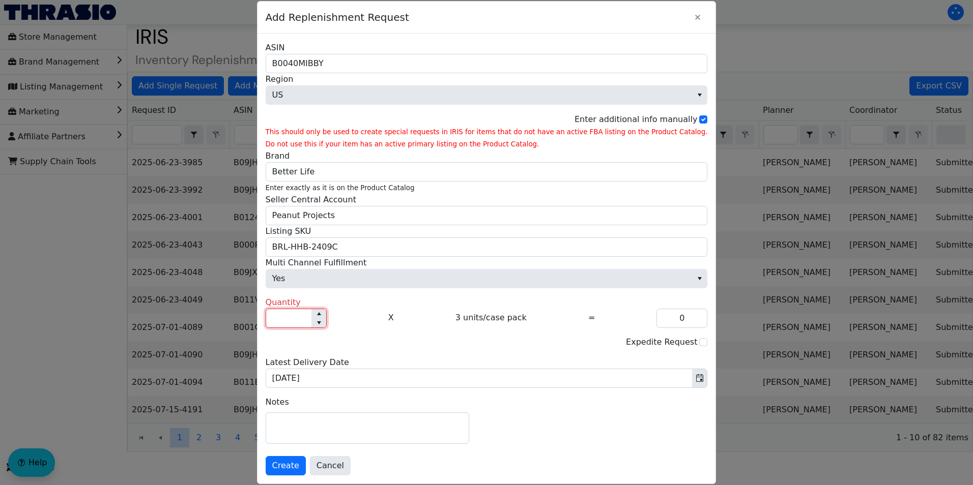
type input "8"
type input "24"
type input "80"
type input "240"
type input "800"
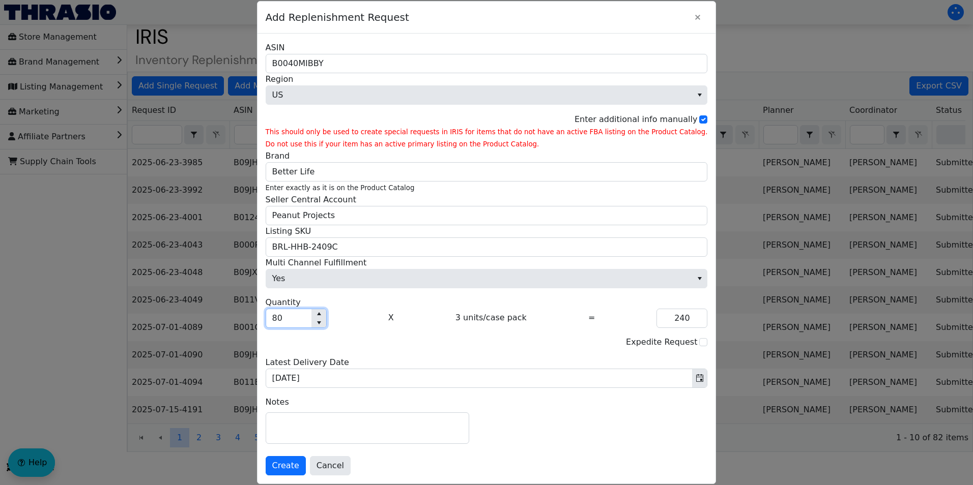
type input "2,400"
type input "800"
click at [299, 465] on span "Create" at bounding box center [285, 466] width 27 height 12
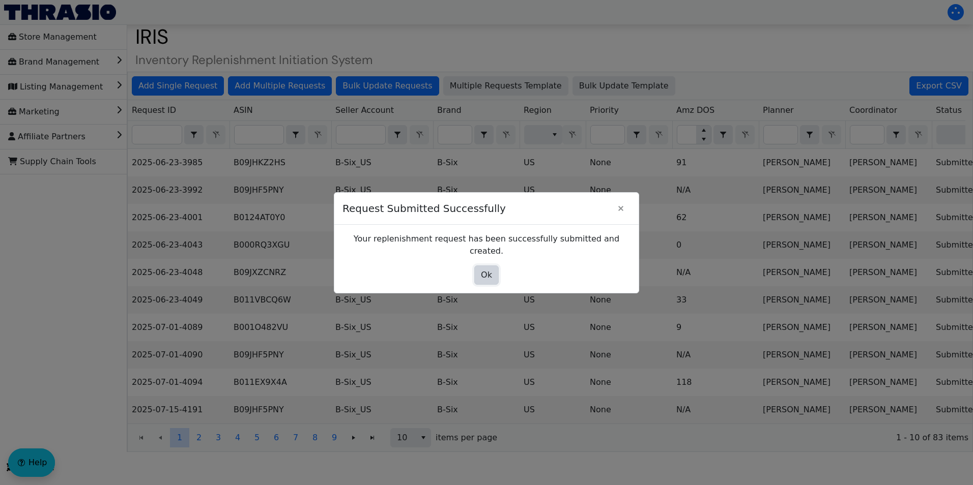
click at [489, 275] on span "Ok" at bounding box center [486, 275] width 11 height 12
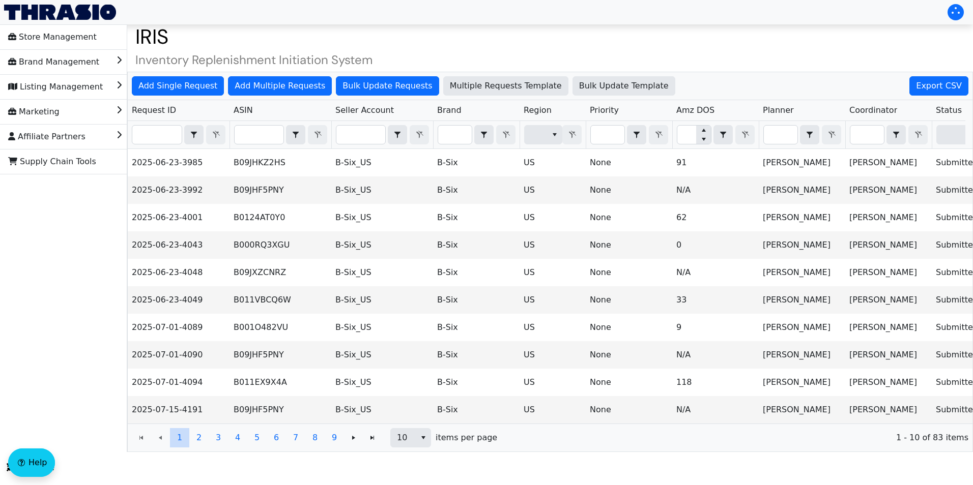
click at [383, 53] on h4 "Inventory Replenishment Initiation System" at bounding box center [549, 60] width 845 height 15
click at [193, 85] on span "Add Single Request" at bounding box center [177, 86] width 79 height 12
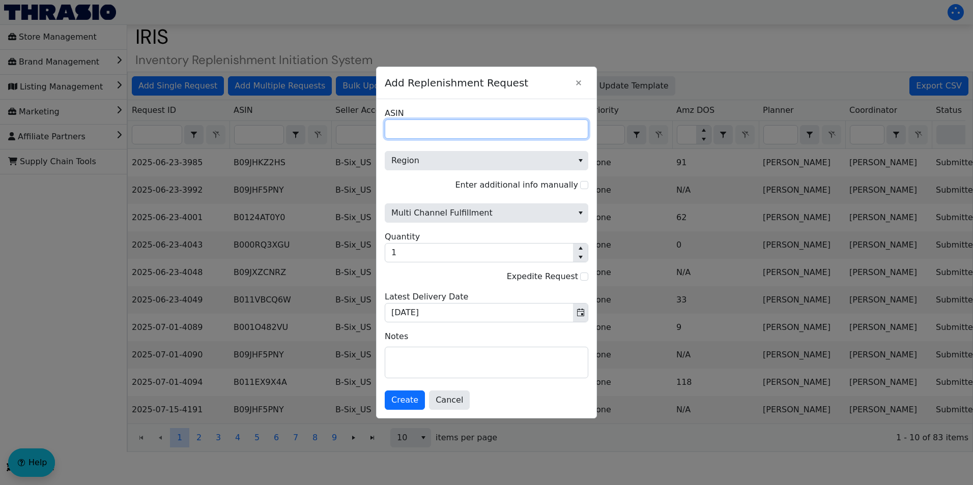
click at [419, 126] on input "ASIN" at bounding box center [486, 129] width 203 height 19
paste input "B07L4H21T6"
click at [393, 127] on input "B07L4H21T6" at bounding box center [486, 129] width 203 height 19
type input "B07L4H21T6"
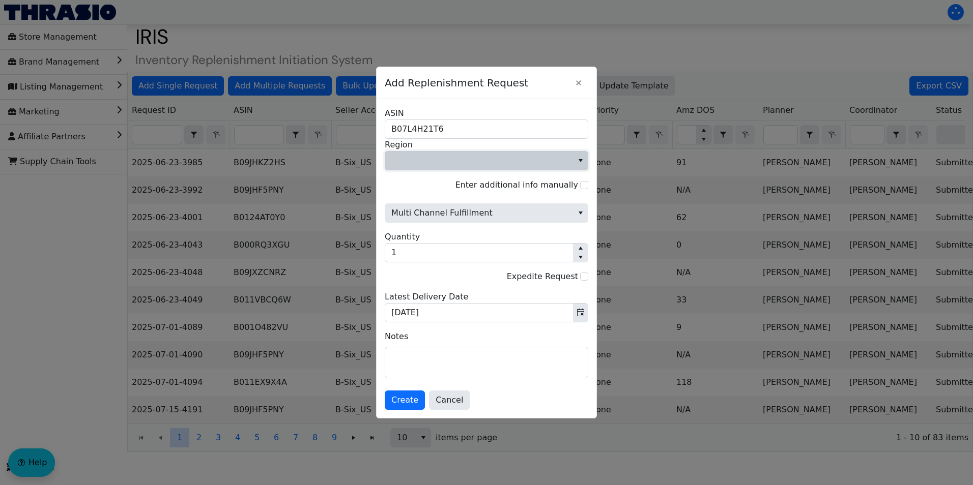
click at [487, 169] on span "Region" at bounding box center [479, 161] width 188 height 18
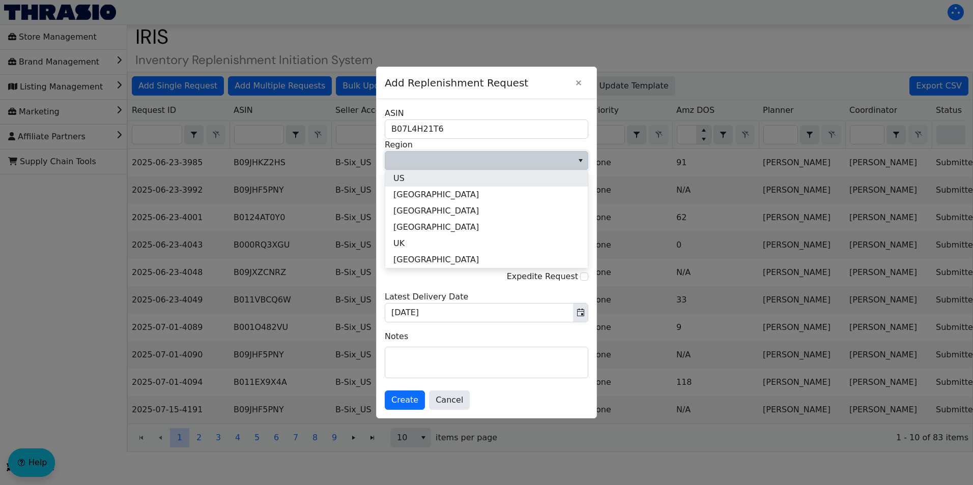
click at [443, 184] on li "US" at bounding box center [486, 178] width 202 height 16
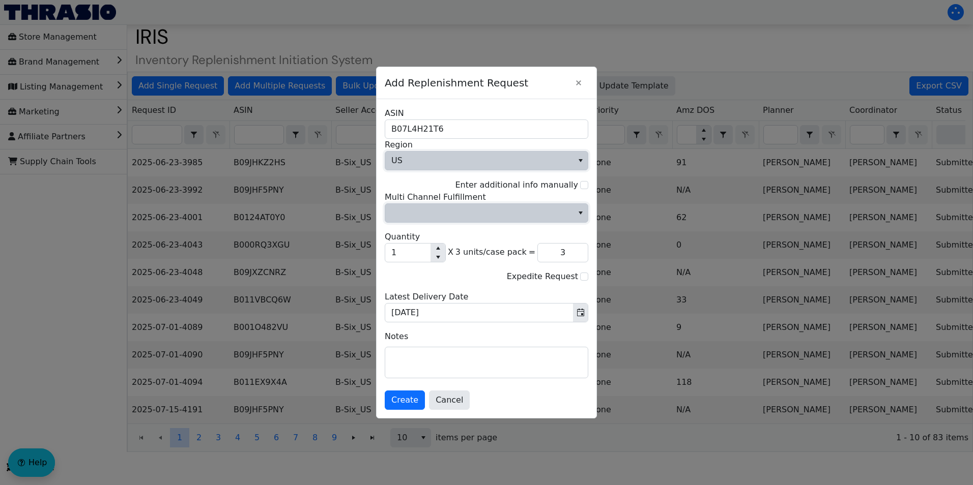
click at [467, 212] on span "Multi Channel Fulfillment" at bounding box center [479, 213] width 176 height 12
click at [401, 244] on span "No" at bounding box center [398, 248] width 11 height 12
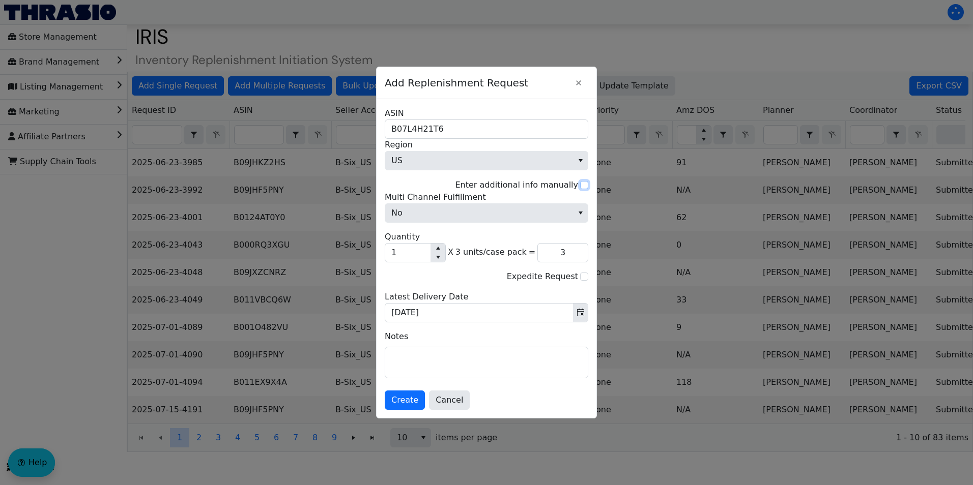
click at [583, 183] on input "Enter additional info manually" at bounding box center [584, 185] width 8 height 8
checkbox input "true"
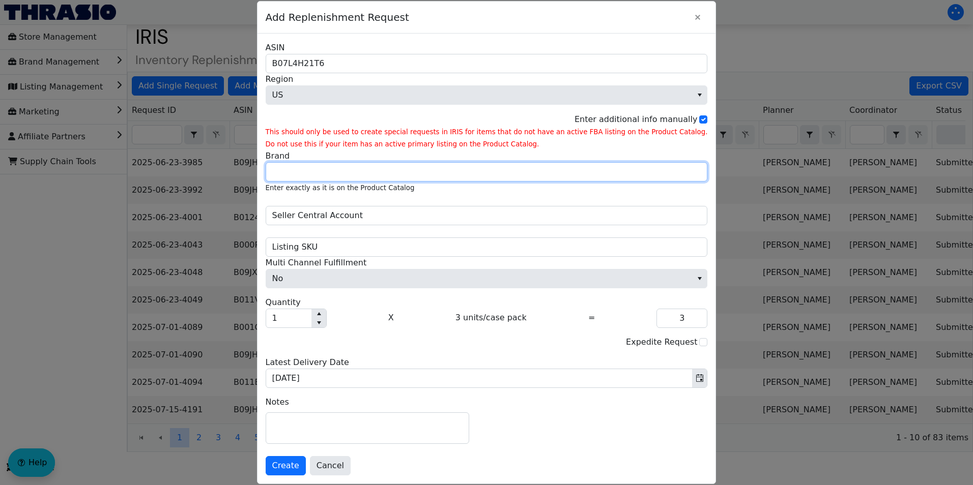
click at [408, 165] on input "Brand" at bounding box center [487, 171] width 442 height 19
type input "Better Life"
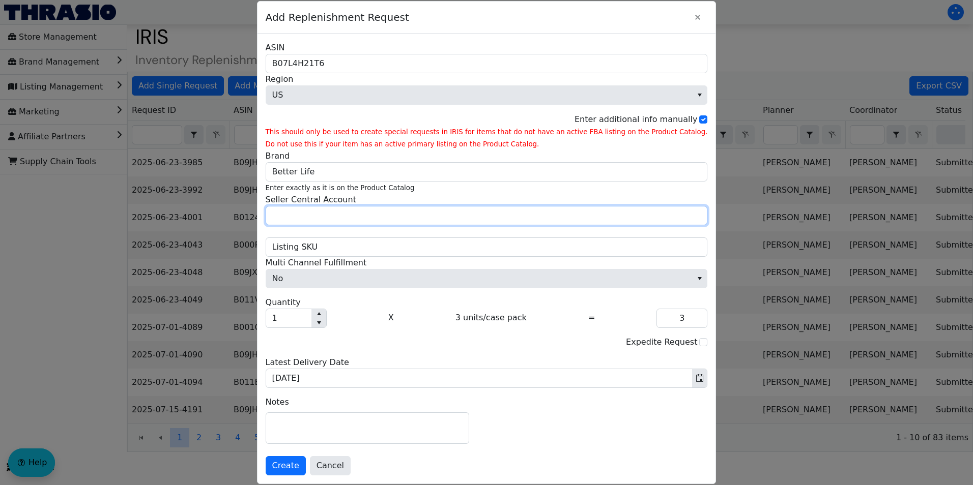
type input "Peanut Projects"
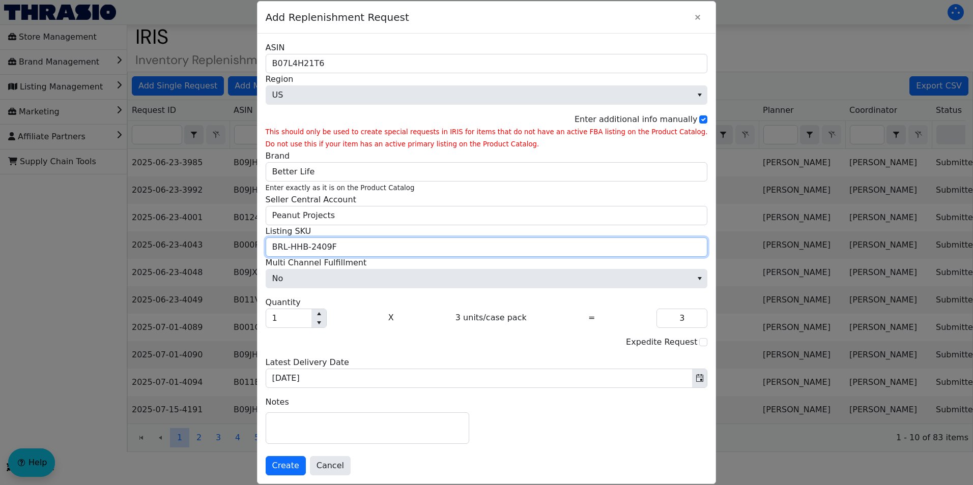
click at [358, 249] on input "BRL-HHB-2409F" at bounding box center [487, 247] width 442 height 19
paste input "202"
type input "BRL-HHB-24202"
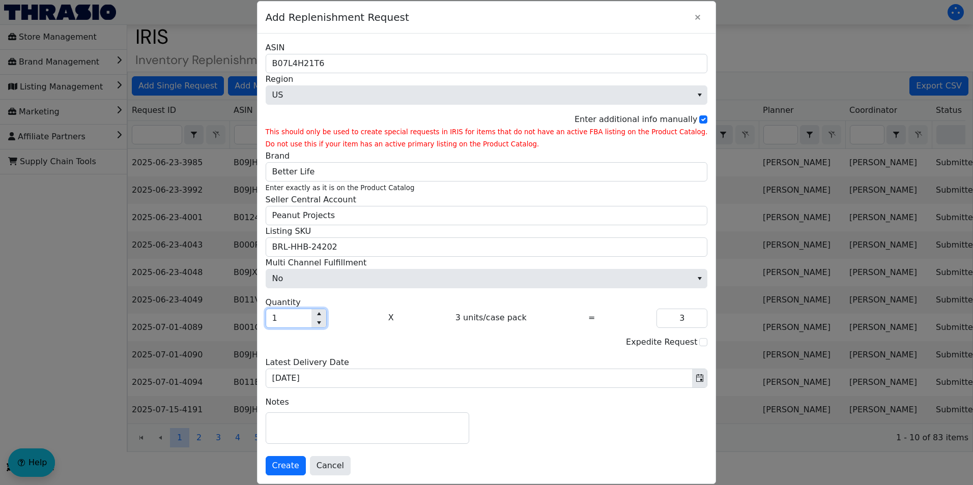
click at [309, 317] on input "1" at bounding box center [288, 318] width 45 height 18
type input "10"
type input "30"
type input "100"
type input "300"
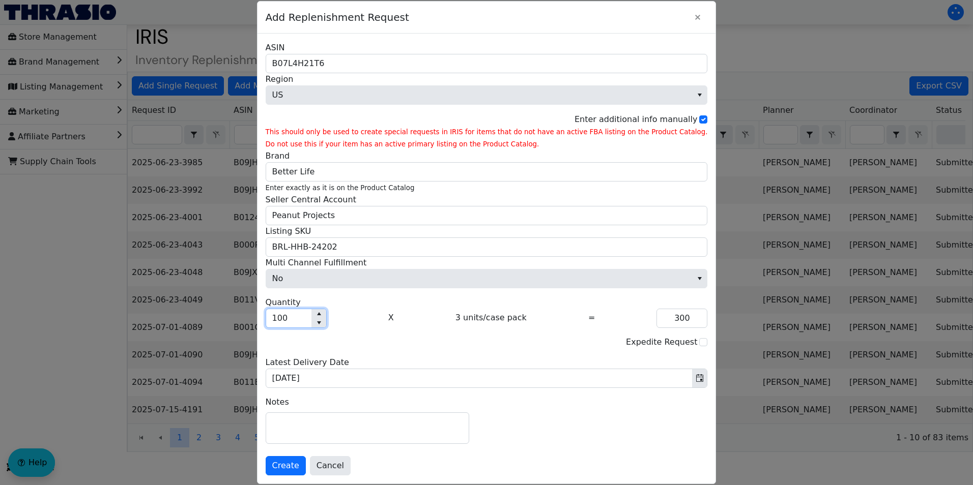
type input "1,000"
type input "3,000"
type input "1,000"
click at [407, 346] on div "Expedite Request" at bounding box center [487, 342] width 442 height 13
click at [299, 465] on span "Create" at bounding box center [285, 466] width 27 height 12
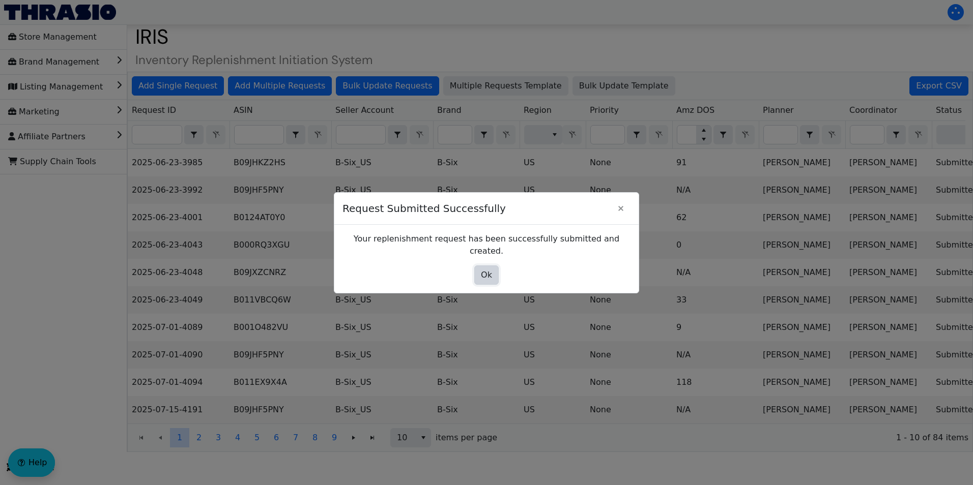
click at [492, 270] on button "Ok" at bounding box center [486, 275] width 24 height 19
